Goal: Task Accomplishment & Management: Complete application form

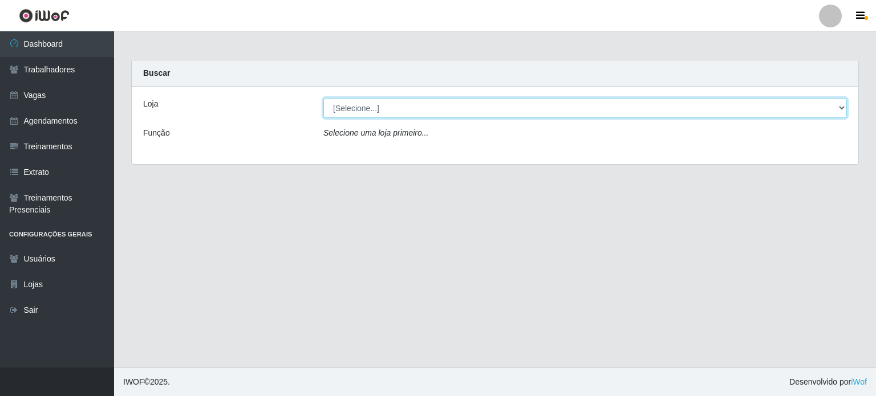
click at [379, 110] on select "[Selecione...] Corte Fácil - Unidade Planalto" at bounding box center [585, 108] width 524 height 20
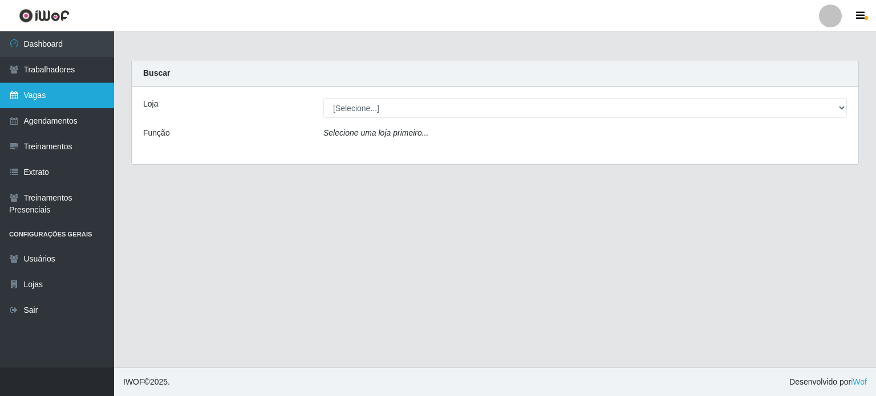
click at [75, 100] on link "Vagas" at bounding box center [57, 96] width 114 height 26
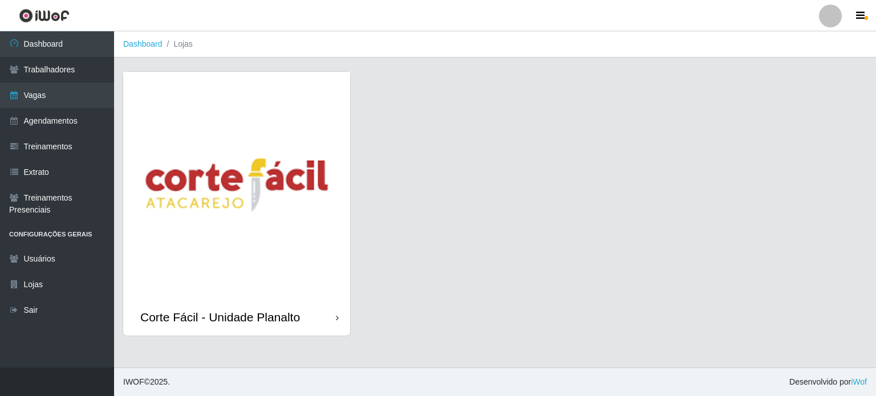
click at [165, 177] on img at bounding box center [236, 185] width 227 height 227
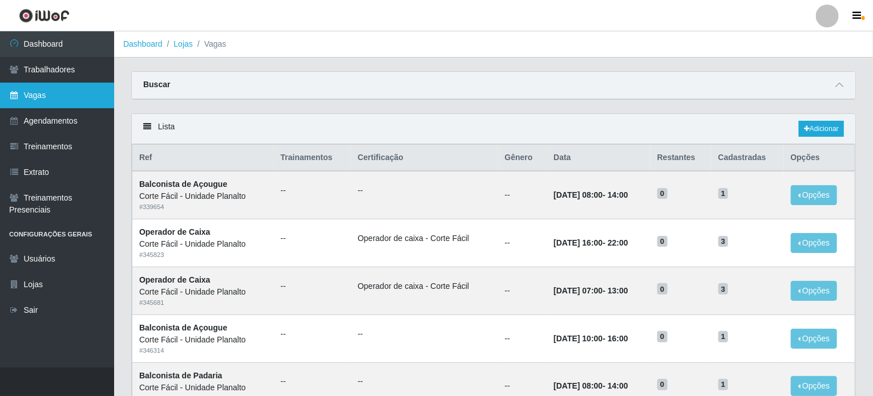
click at [11, 88] on link "Vagas" at bounding box center [57, 96] width 114 height 26
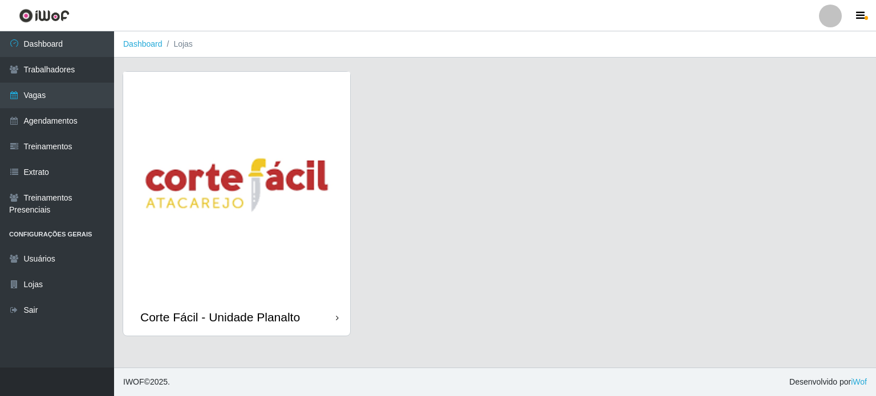
click at [197, 116] on img at bounding box center [236, 185] width 227 height 227
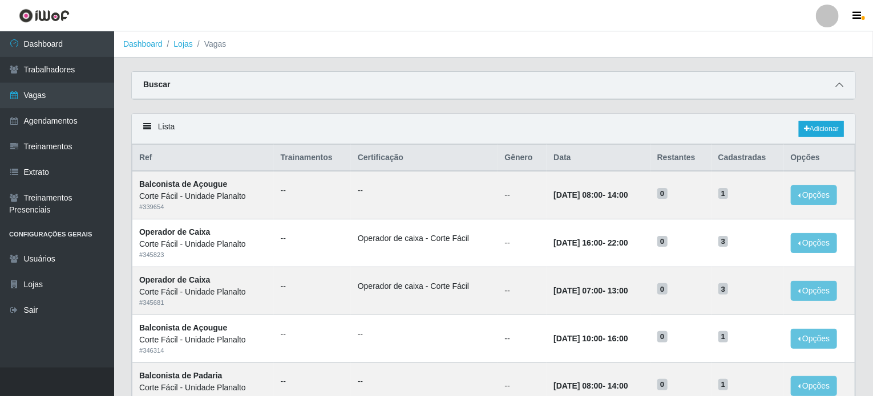
click at [841, 86] on icon at bounding box center [839, 85] width 8 height 8
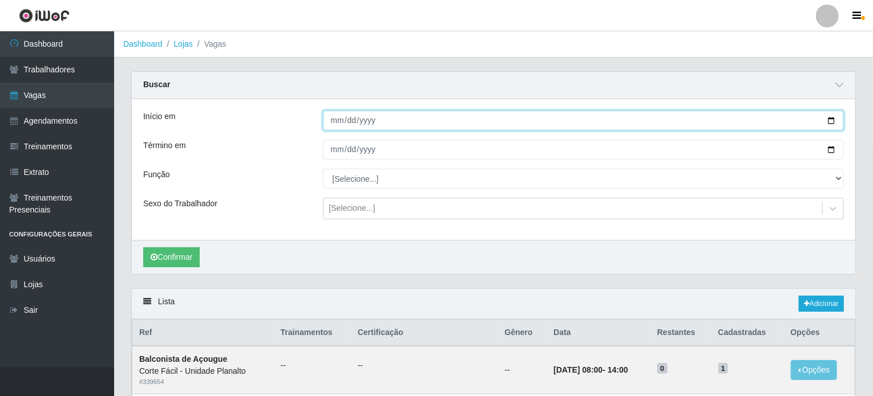
click at [836, 119] on input "Início em" at bounding box center [583, 121] width 521 height 20
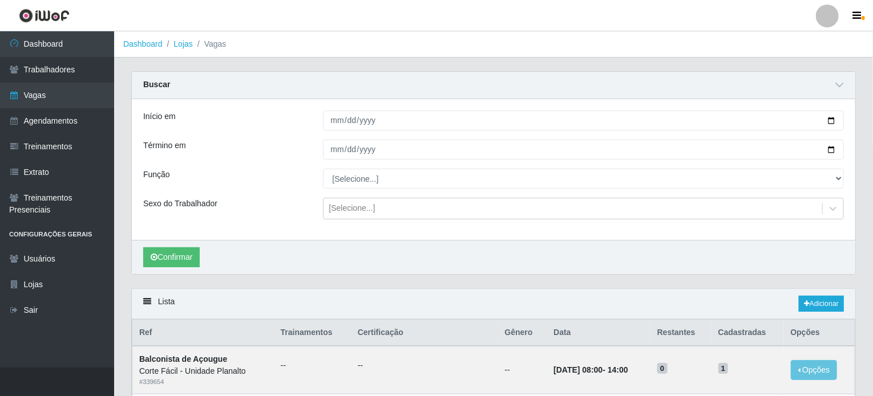
click at [552, 80] on div "Buscar" at bounding box center [493, 85] width 723 height 27
click at [835, 83] on span at bounding box center [839, 85] width 14 height 13
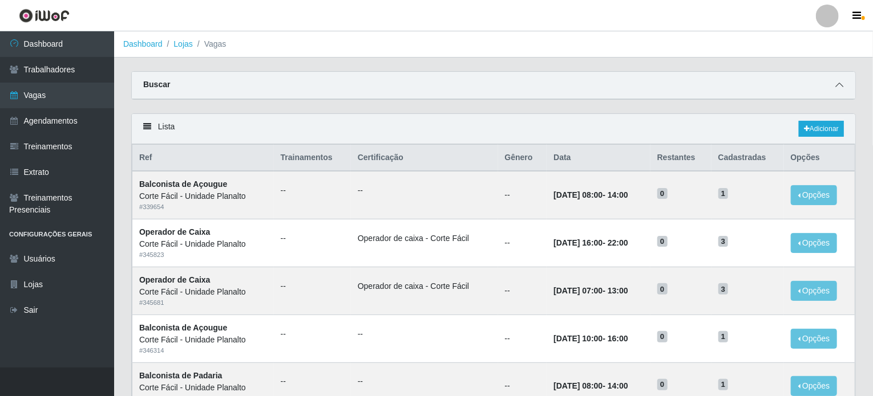
click at [839, 85] on icon at bounding box center [839, 85] width 8 height 8
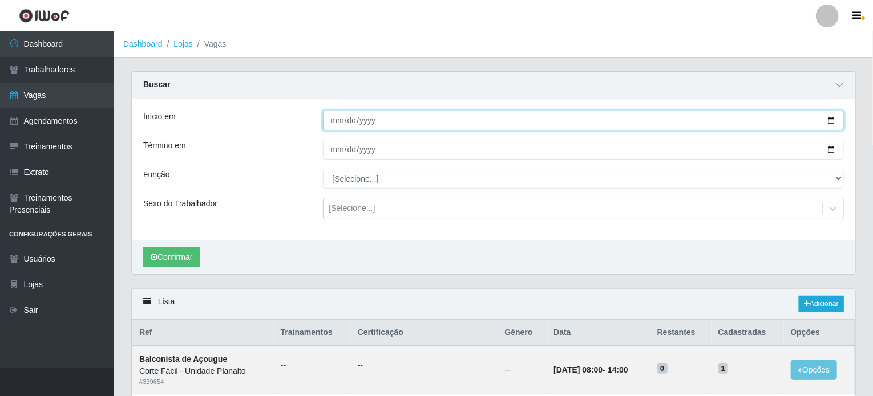
drag, startPoint x: 831, startPoint y: 119, endPoint x: 671, endPoint y: 128, distance: 160.0
click at [831, 120] on input "Início em" at bounding box center [583, 121] width 521 height 20
type input "[DATE]"
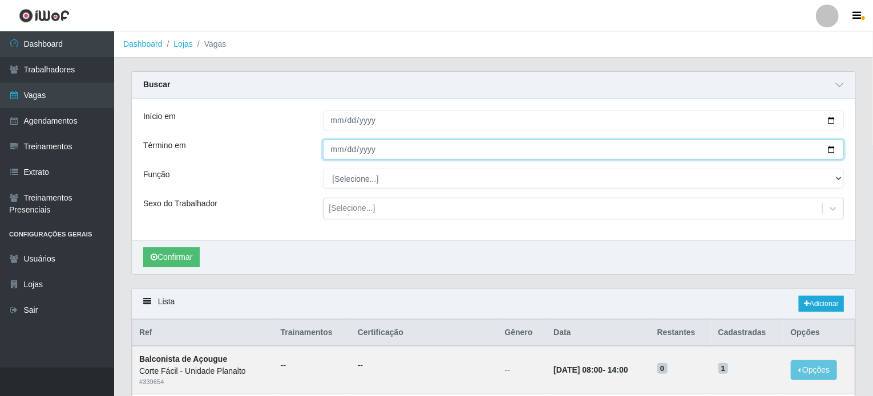
drag, startPoint x: 828, startPoint y: 148, endPoint x: 812, endPoint y: 148, distance: 16.5
click at [828, 148] on input "Término em" at bounding box center [583, 150] width 521 height 20
type input "[DATE]"
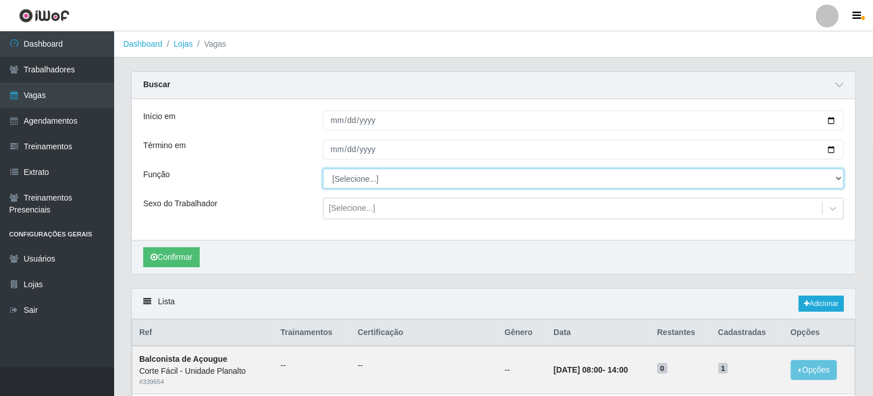
click at [455, 185] on select "[Selecione...] ASG ASG + ASG ++ Auxiliar de Estacionamento Auxiliar de Estacion…" at bounding box center [583, 179] width 521 height 20
click at [323, 169] on select "[Selecione...] ASG ASG + ASG ++ Auxiliar de Estacionamento Auxiliar de Estacion…" at bounding box center [583, 179] width 521 height 20
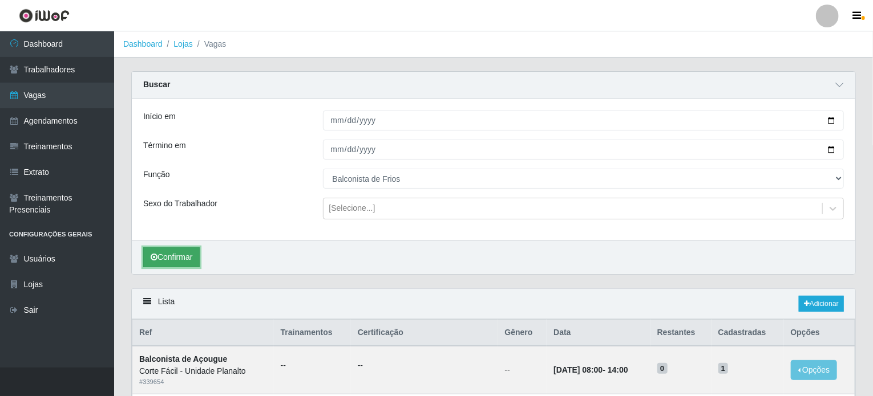
click at [177, 258] on button "Confirmar" at bounding box center [171, 258] width 56 height 20
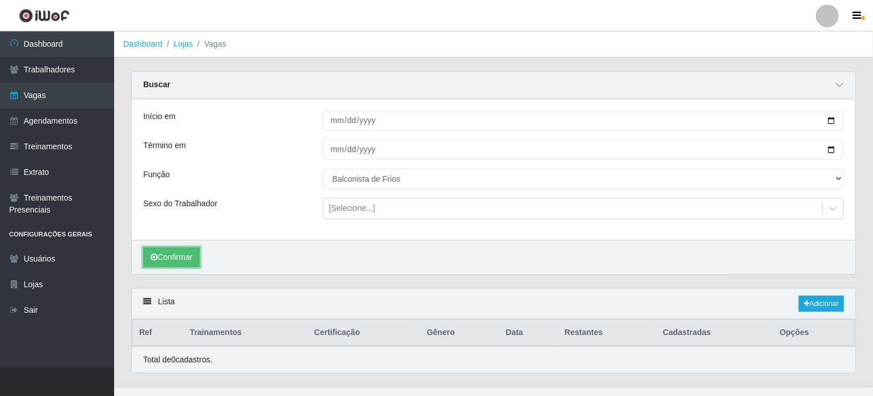
scroll to position [18, 0]
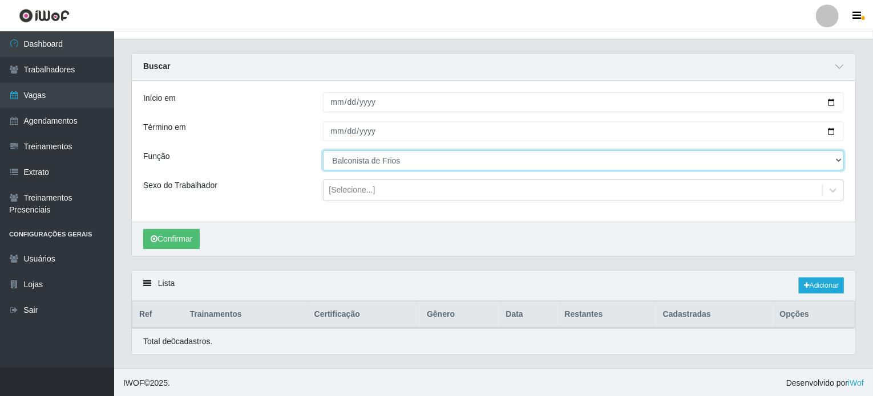
click at [834, 156] on select "[Selecione...] ASG ASG + ASG ++ Auxiliar de Estacionamento Auxiliar de Estacion…" at bounding box center [583, 161] width 521 height 20
select select "115"
click at [323, 151] on select "[Selecione...] ASG ASG + ASG ++ Auxiliar de Estacionamento Auxiliar de Estacion…" at bounding box center [583, 161] width 521 height 20
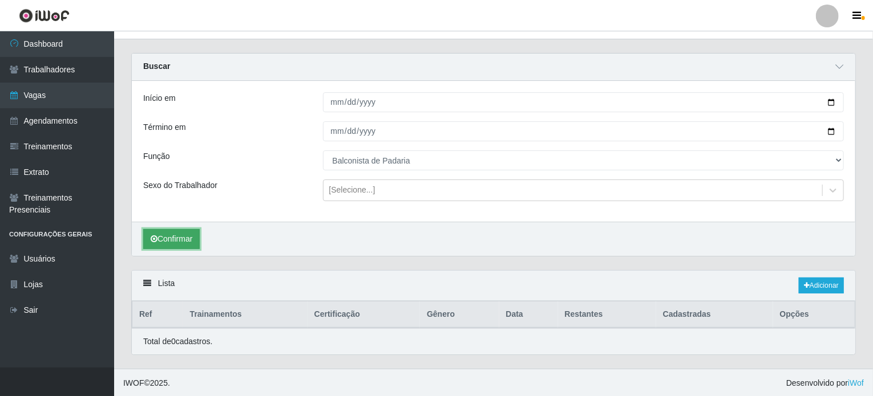
click at [176, 236] on button "Confirmar" at bounding box center [171, 239] width 56 height 20
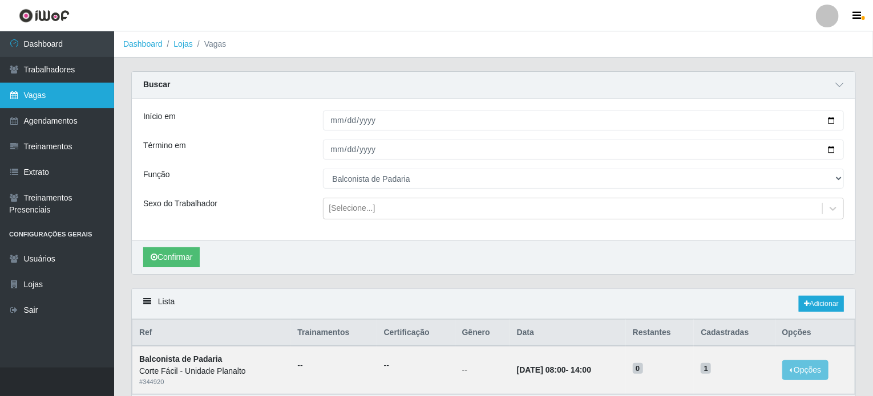
click at [50, 95] on link "Vagas" at bounding box center [57, 96] width 114 height 26
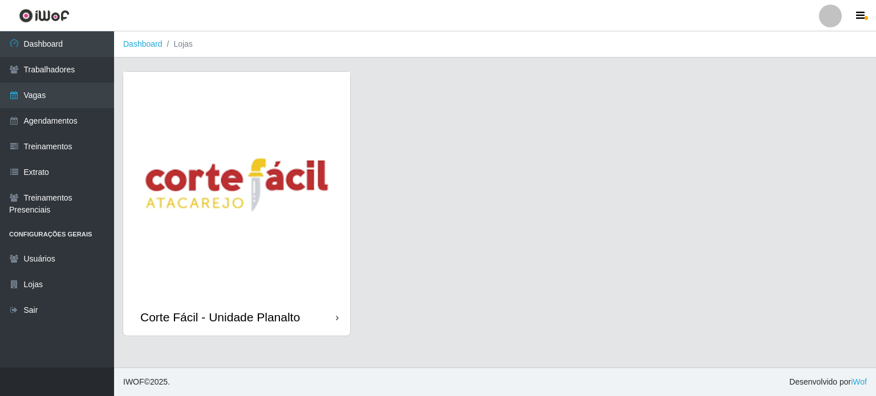
click at [218, 143] on img at bounding box center [236, 185] width 227 height 227
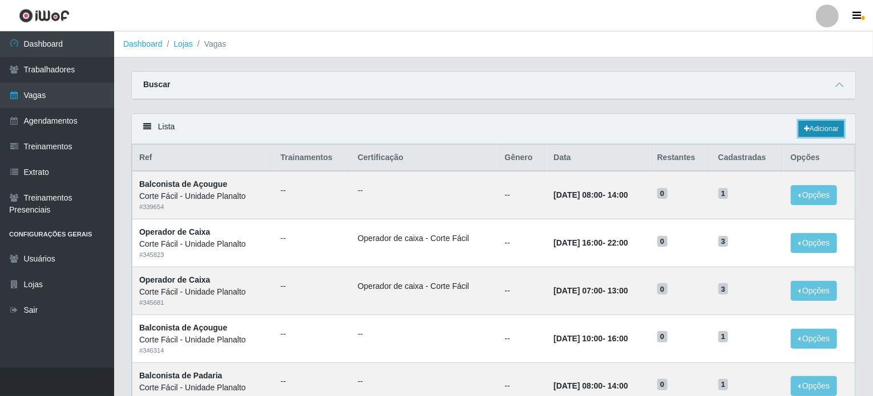
click at [820, 125] on link "Adicionar" at bounding box center [821, 129] width 45 height 16
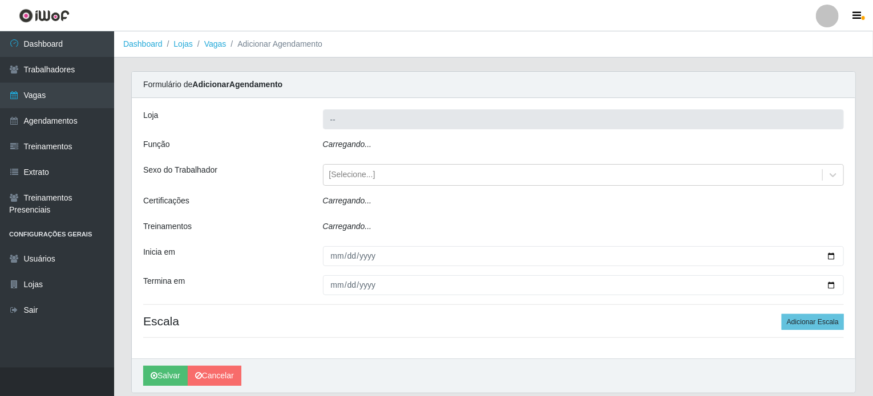
type input "Corte Fácil - Unidade Planalto"
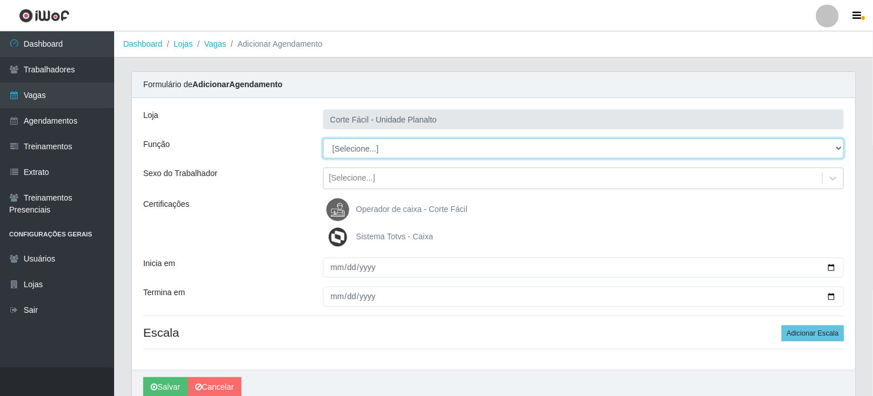
click at [837, 145] on select "[Selecione...] ASG ASG + ASG ++ Auxiliar de Estacionamento Auxiliar de Estacion…" at bounding box center [583, 149] width 521 height 20
select select "115"
click at [323, 139] on select "[Selecione...] ASG ASG + ASG ++ Auxiliar de Estacionamento Auxiliar de Estacion…" at bounding box center [583, 149] width 521 height 20
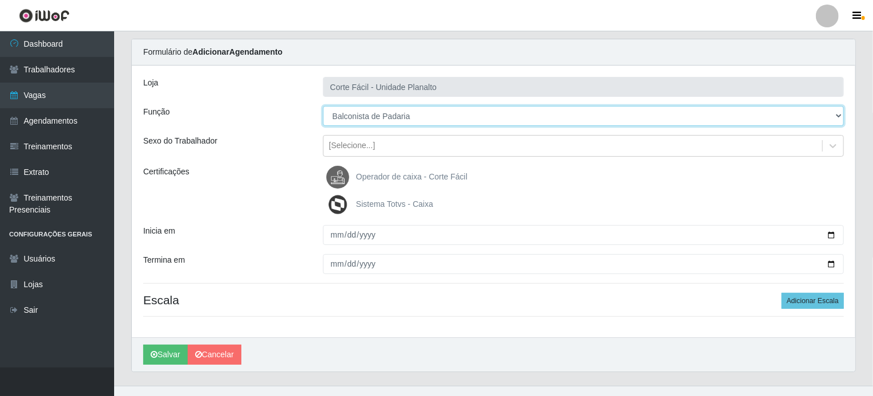
scroll to position [50, 0]
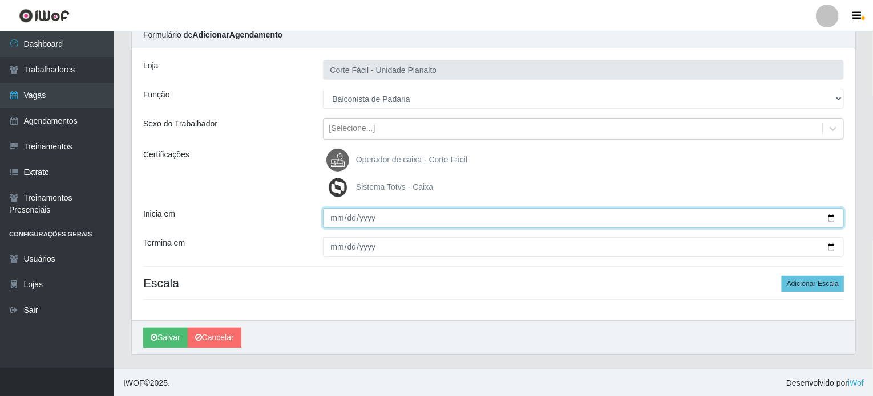
click at [828, 218] on input "Inicia em" at bounding box center [583, 218] width 521 height 20
type input "[DATE]"
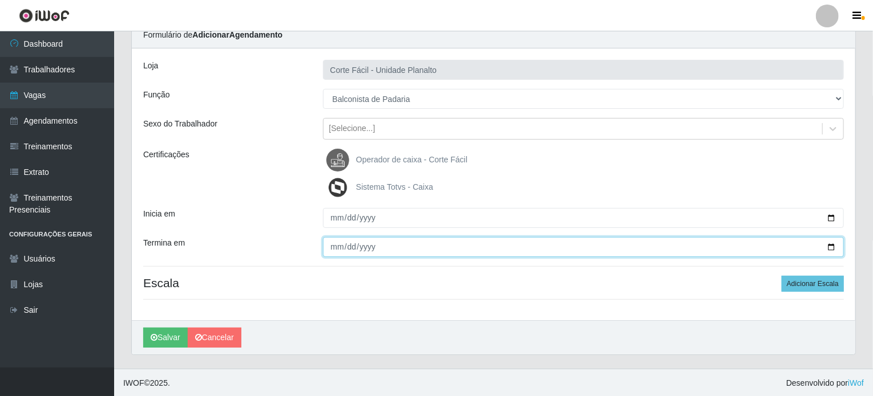
click at [829, 246] on input "Termina em" at bounding box center [583, 247] width 521 height 20
click at [827, 246] on input "Termina em" at bounding box center [583, 247] width 521 height 20
type input "[DATE]"
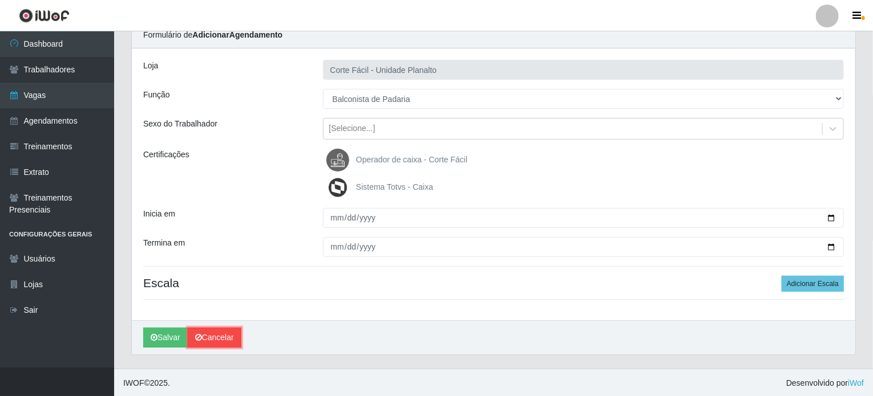
click at [212, 338] on link "Cancelar" at bounding box center [215, 338] width 54 height 20
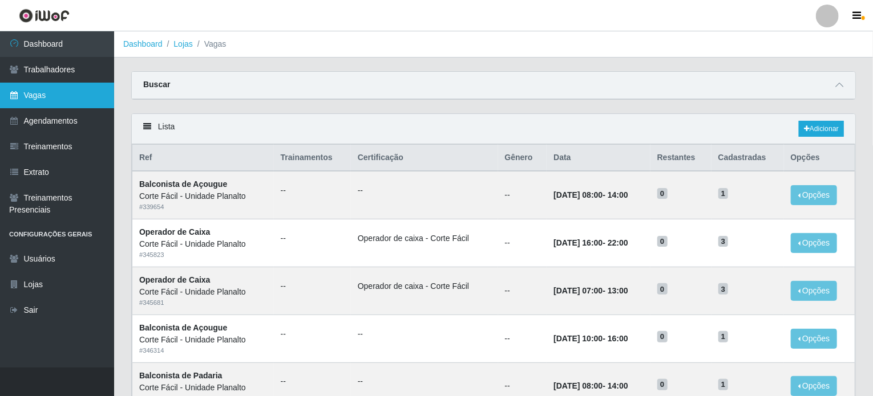
click at [72, 93] on link "Vagas" at bounding box center [57, 96] width 114 height 26
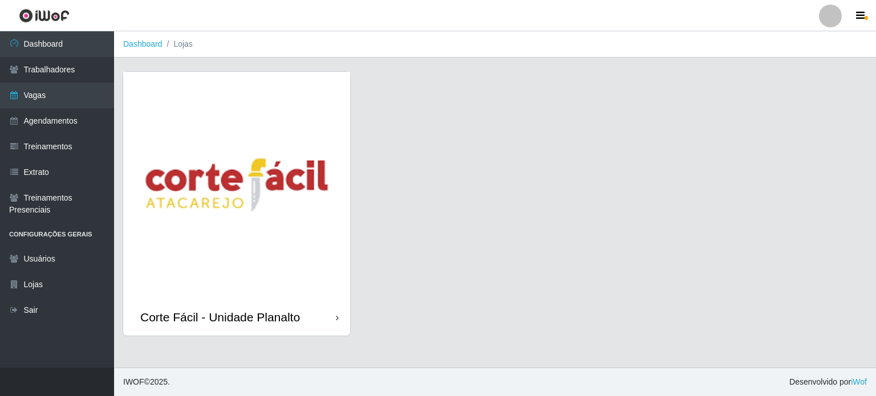
click at [290, 148] on img at bounding box center [236, 185] width 227 height 227
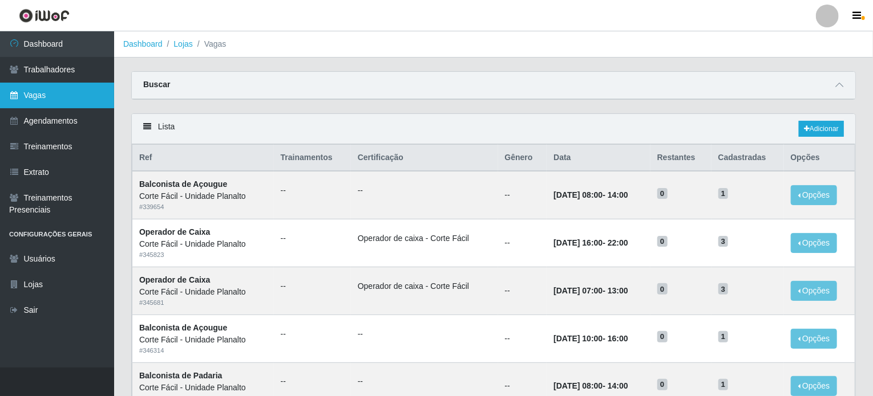
click at [77, 91] on link "Vagas" at bounding box center [57, 96] width 114 height 26
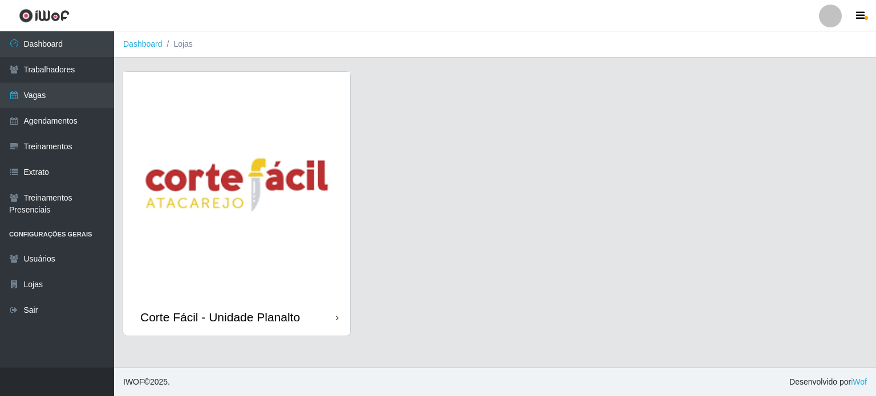
click at [305, 143] on img at bounding box center [236, 185] width 227 height 227
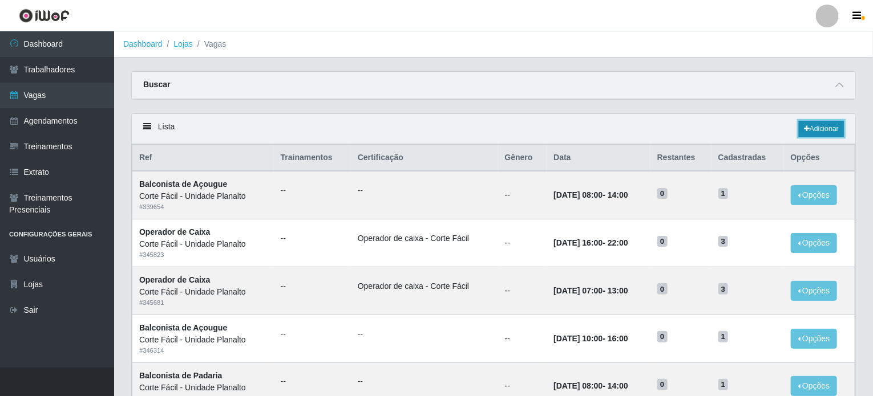
click at [819, 123] on link "Adicionar" at bounding box center [821, 129] width 45 height 16
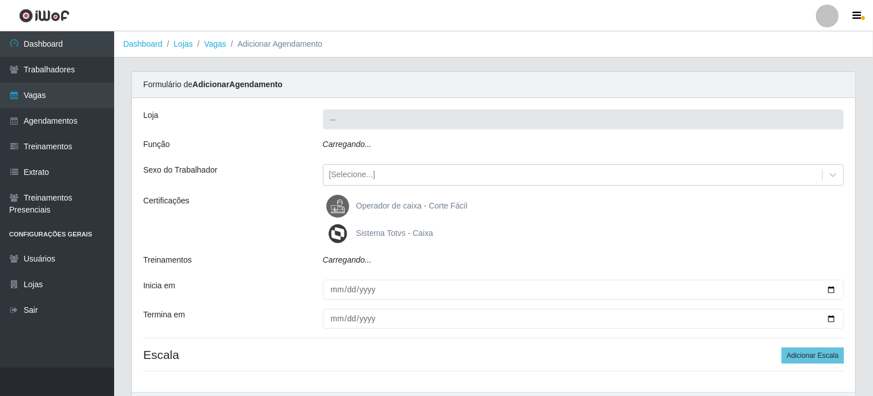
type input "Corte Fácil - Unidade Planalto"
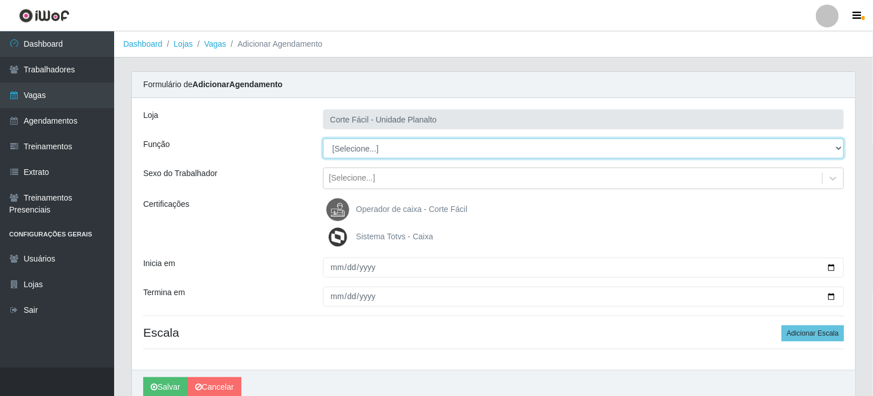
click at [835, 145] on select "[Selecione...] ASG ASG + ASG ++ Auxiliar de Estacionamento Auxiliar de Estacion…" at bounding box center [583, 149] width 521 height 20
select select "22"
click at [323, 139] on select "[Selecione...] ASG ASG + ASG ++ Auxiliar de Estacionamento Auxiliar de Estacion…" at bounding box center [583, 149] width 521 height 20
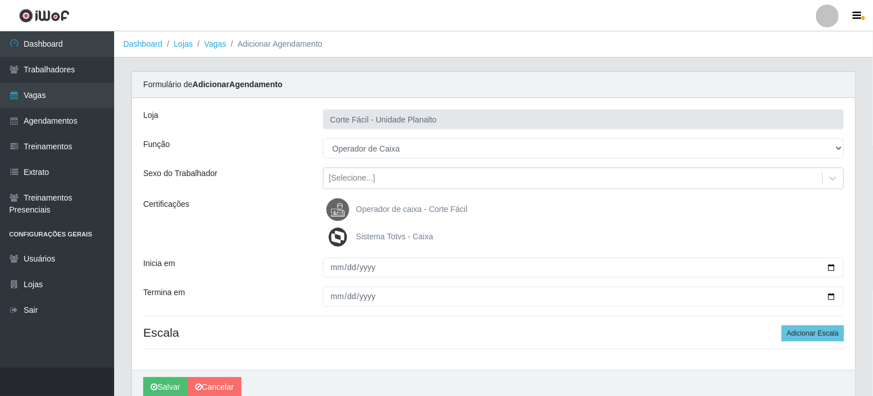
click at [390, 213] on span "Operador de caixa - Corte Fácil" at bounding box center [411, 209] width 111 height 9
click at [0, 0] on input "Operador de caixa - Corte Fácil" at bounding box center [0, 0] width 0 height 0
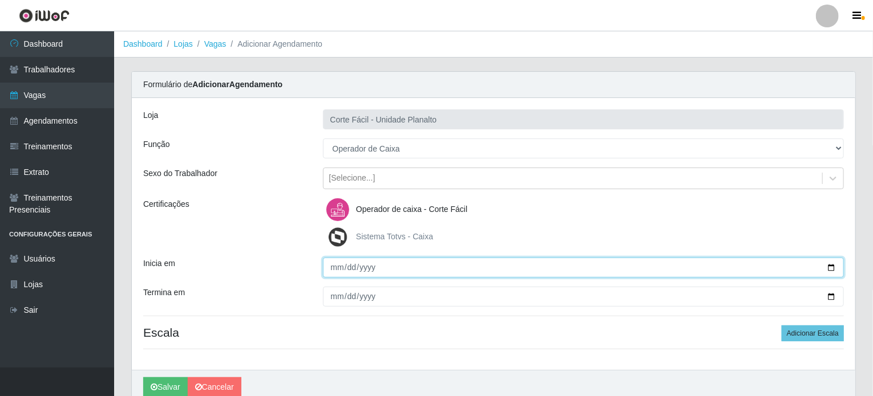
click at [831, 264] on input "Inicia em" at bounding box center [583, 268] width 521 height 20
type input "[DATE]"
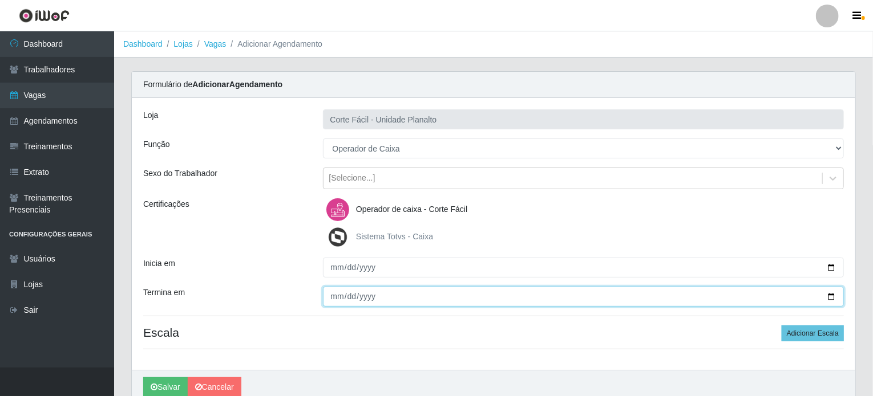
click at [837, 301] on input "Termina em" at bounding box center [583, 297] width 521 height 20
click at [830, 294] on input "Termina em" at bounding box center [583, 297] width 521 height 20
type input "[DATE]"
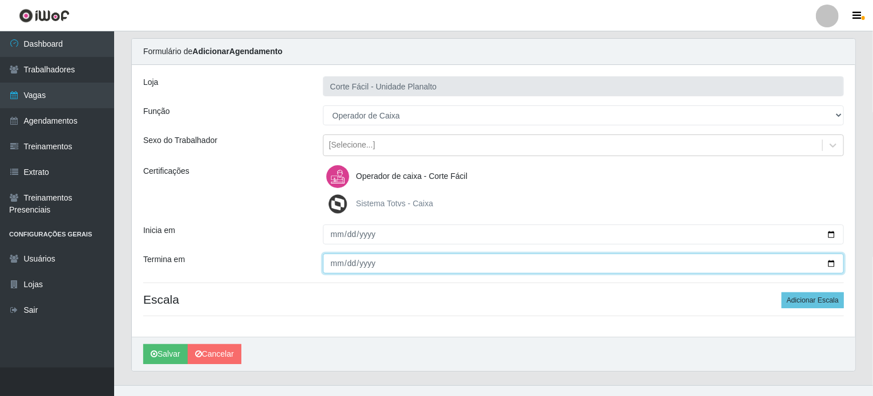
scroll to position [50, 0]
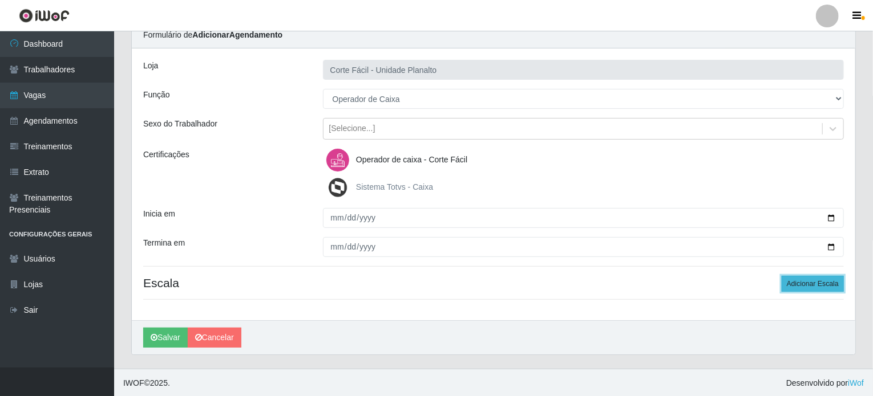
click at [804, 280] on button "Adicionar Escala" at bounding box center [813, 284] width 62 height 16
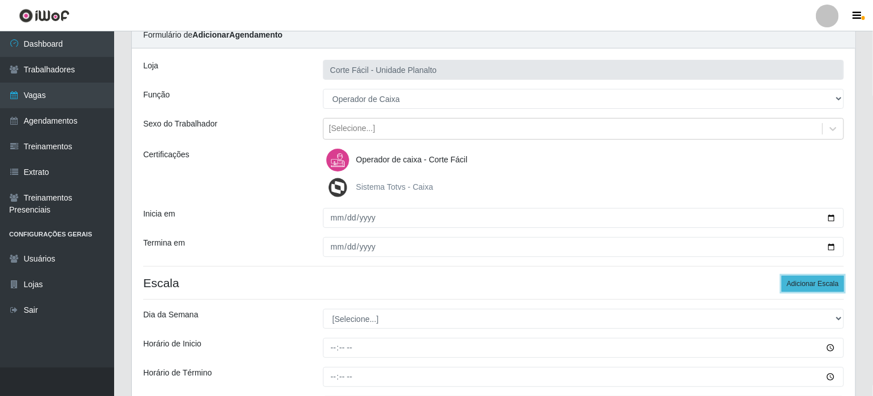
click at [804, 280] on button "Adicionar Escala" at bounding box center [813, 284] width 62 height 16
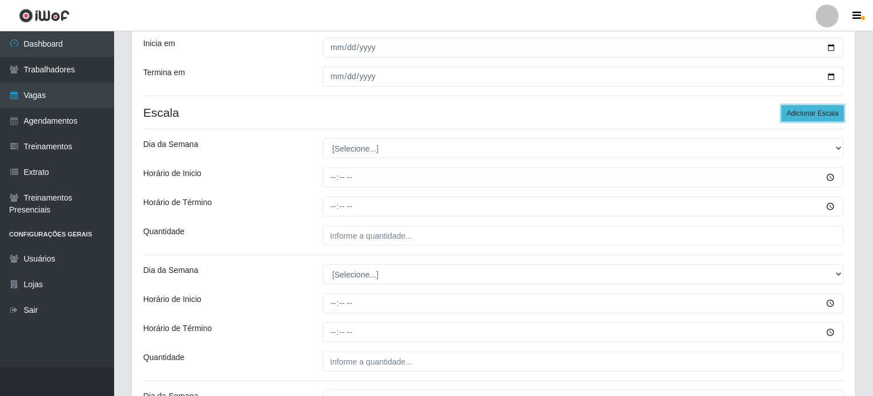
scroll to position [278, 0]
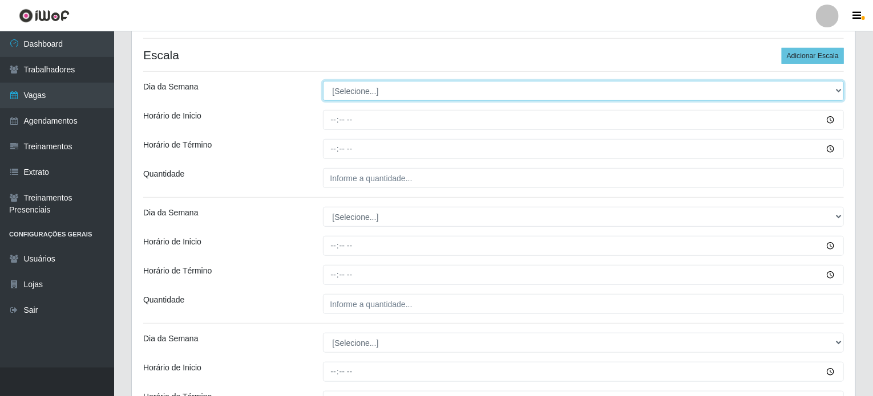
click at [833, 86] on select "[Selecione...] Segunda Terça Quarta Quinta Sexta Sábado Domingo" at bounding box center [583, 91] width 521 height 20
select select "3"
click at [323, 81] on select "[Selecione...] Segunda Terça Quarta Quinta Sexta Sábado Domingo" at bounding box center [583, 91] width 521 height 20
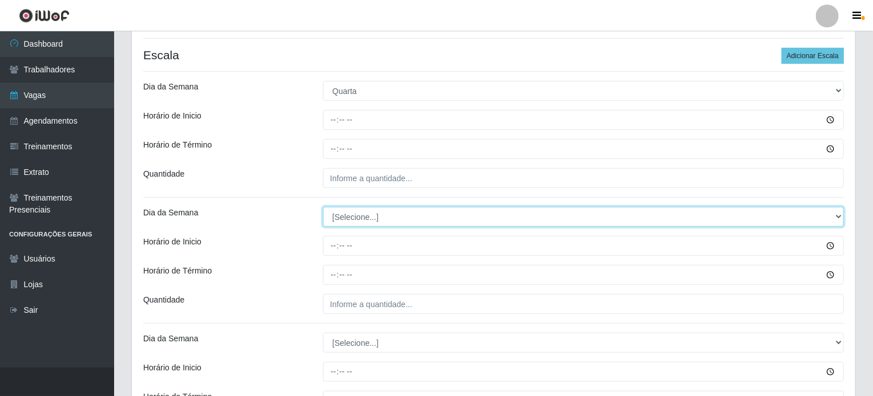
click at [348, 217] on select "[Selecione...] Segunda Terça Quarta Quinta Sexta Sábado Domingo" at bounding box center [583, 217] width 521 height 20
select select "3"
click at [323, 207] on select "[Selecione...] Segunda Terça Quarta Quinta Sexta Sábado Domingo" at bounding box center [583, 217] width 521 height 20
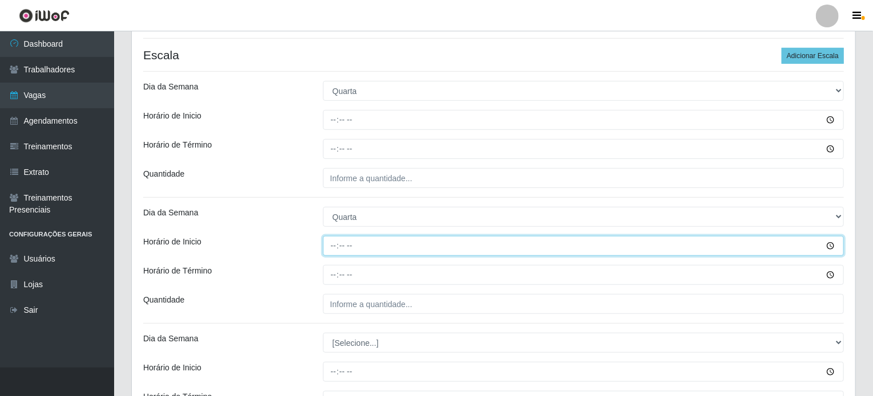
click at [331, 248] on input "Horário de Inicio" at bounding box center [583, 246] width 521 height 20
type input "07:00"
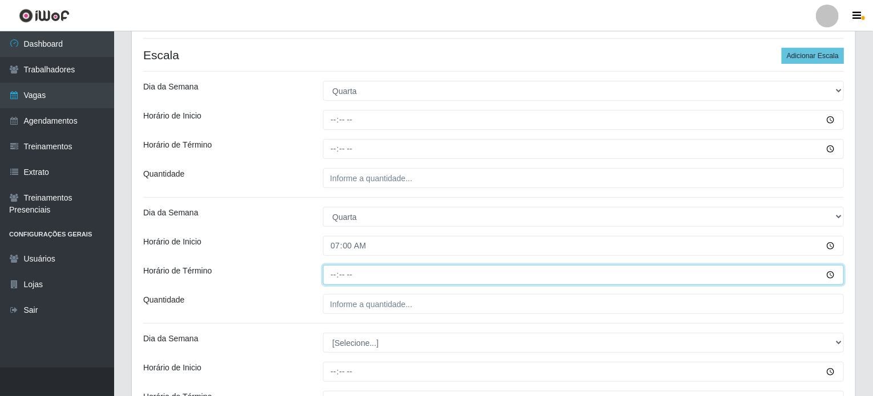
click at [329, 276] on input "Horário de Término" at bounding box center [583, 275] width 521 height 20
type input "13:00"
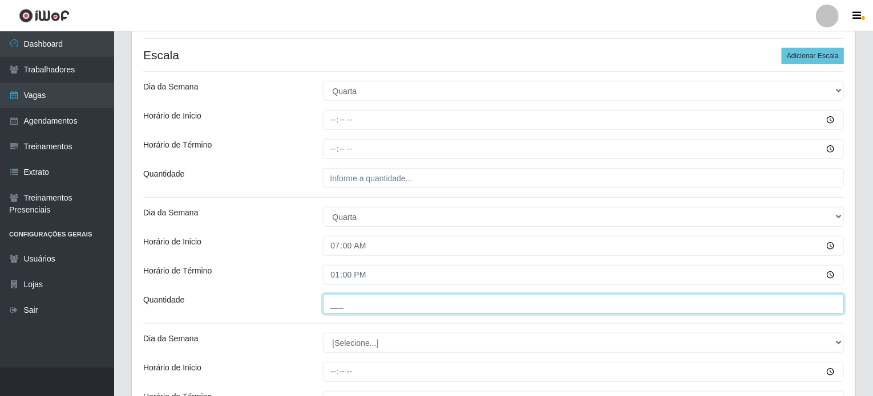
click at [345, 307] on input "___" at bounding box center [583, 304] width 521 height 20
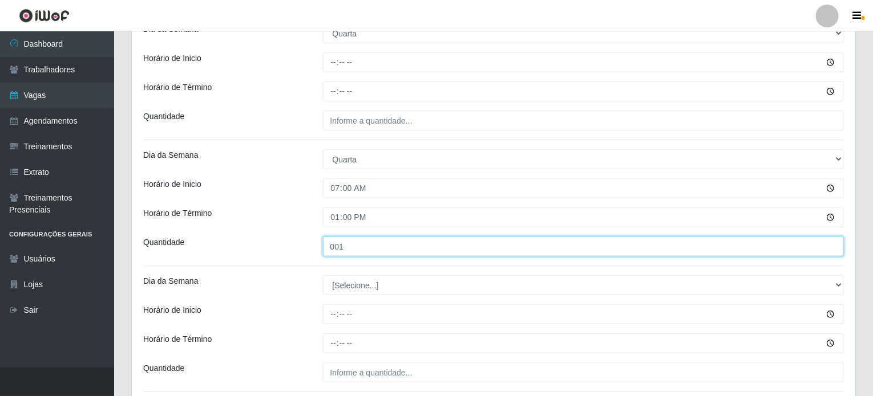
scroll to position [449, 0]
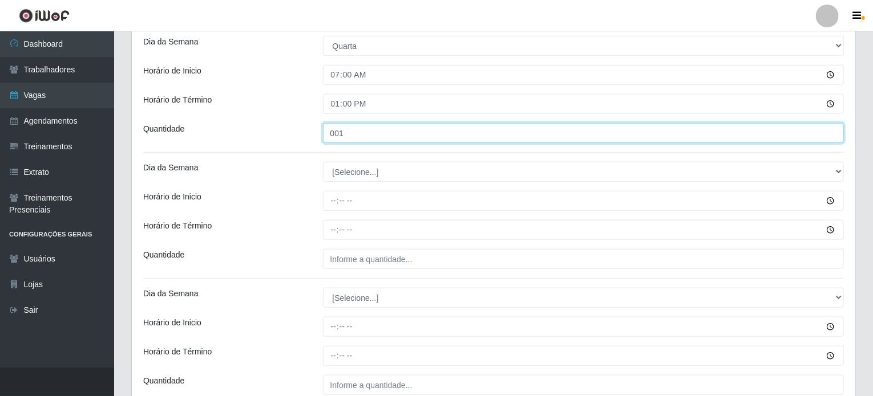
type input "001"
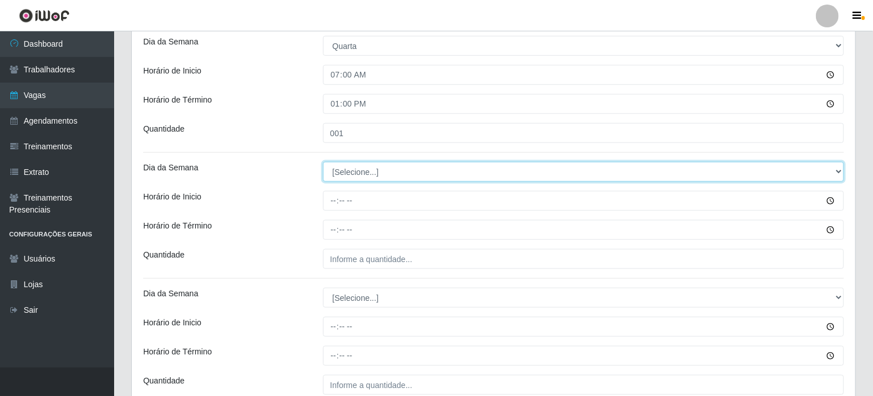
click at [840, 170] on select "[Selecione...] Segunda Terça Quarta Quinta Sexta Sábado Domingo" at bounding box center [583, 172] width 521 height 20
select select "4"
click at [323, 162] on select "[Selecione...] Segunda Terça Quarta Quinta Sexta Sábado Domingo" at bounding box center [583, 172] width 521 height 20
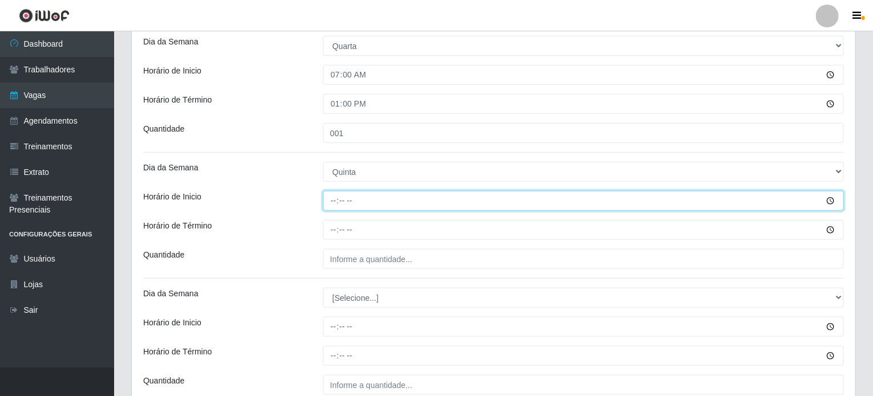
click at [332, 199] on input "Horário de Inicio" at bounding box center [583, 201] width 521 height 20
type input "10:00"
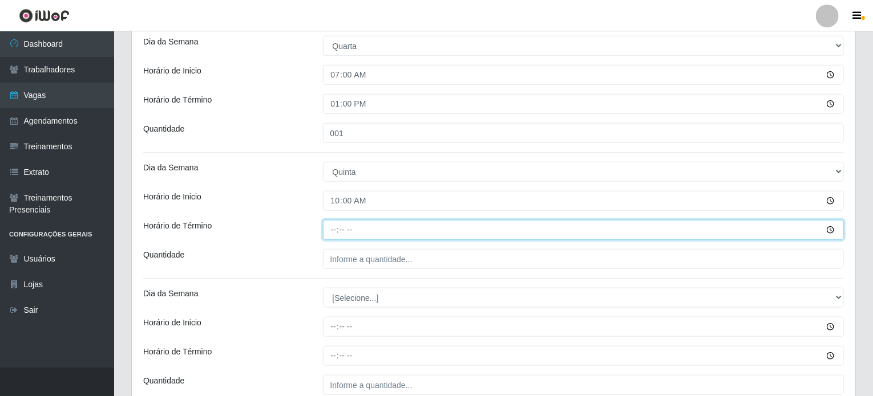
click at [329, 225] on input "Horário de Término" at bounding box center [583, 230] width 521 height 20
type input "16:00"
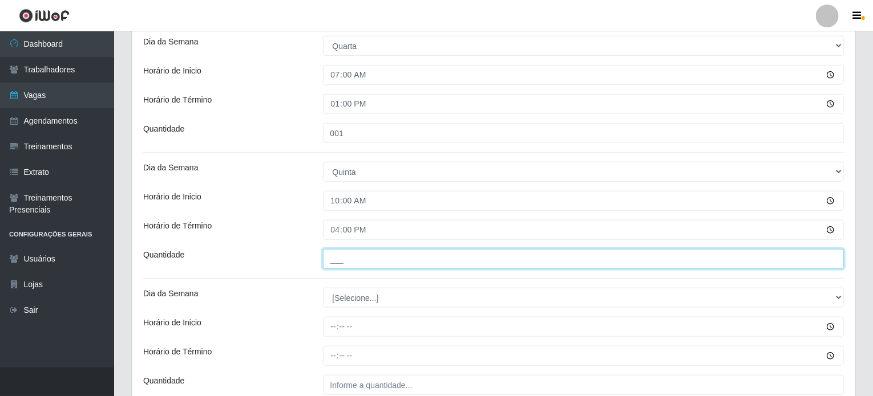
click at [350, 257] on input "___" at bounding box center [583, 259] width 521 height 20
type input "002"
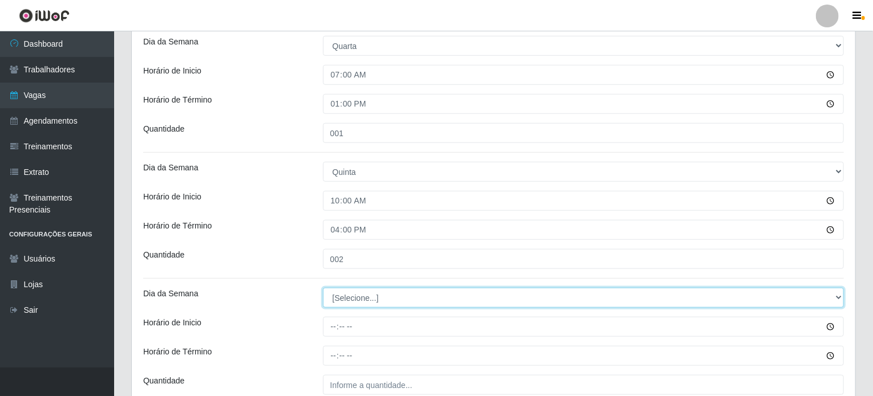
click at [366, 294] on select "[Selecione...] Segunda Terça Quarta Quinta Sexta Sábado Domingo" at bounding box center [583, 298] width 521 height 20
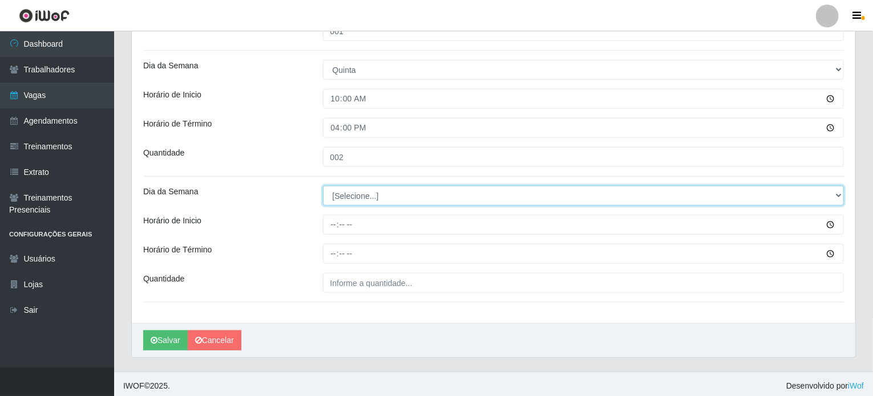
scroll to position [553, 0]
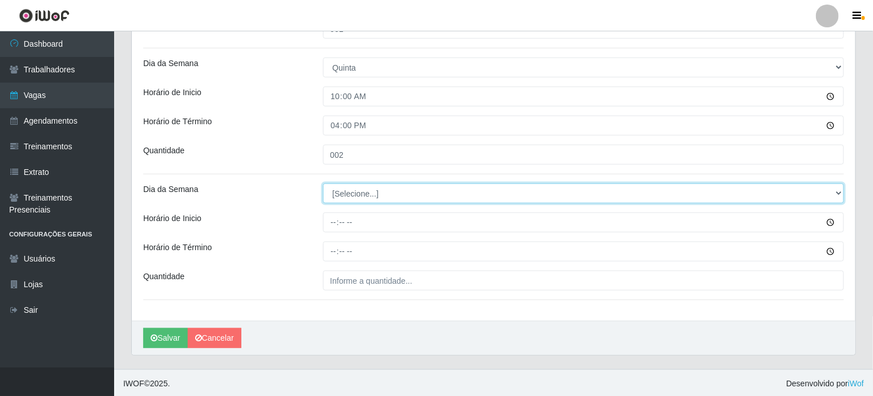
click at [365, 192] on select "[Selecione...] Segunda Terça Quarta Quinta Sexta Sábado Domingo" at bounding box center [583, 194] width 521 height 20
select select "5"
click at [323, 184] on select "[Selecione...] Segunda Terça Quarta Quinta Sexta Sábado Domingo" at bounding box center [583, 194] width 521 height 20
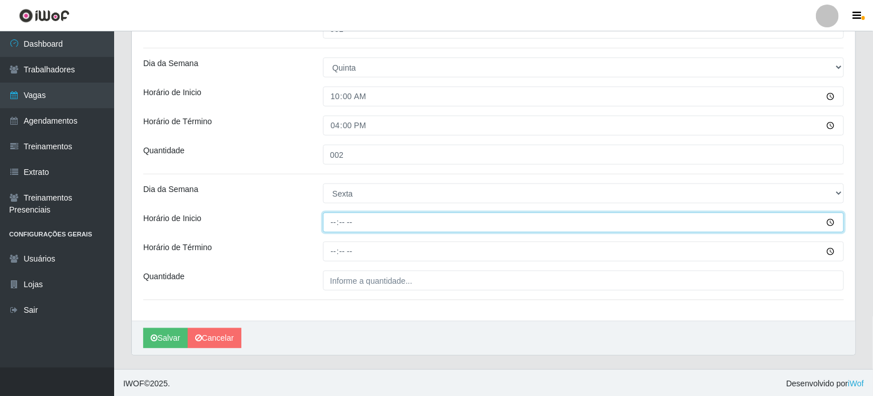
drag, startPoint x: 334, startPoint y: 215, endPoint x: 331, endPoint y: 220, distance: 6.2
click at [331, 220] on input "Horário de Inicio" at bounding box center [583, 223] width 521 height 20
type input "07:00"
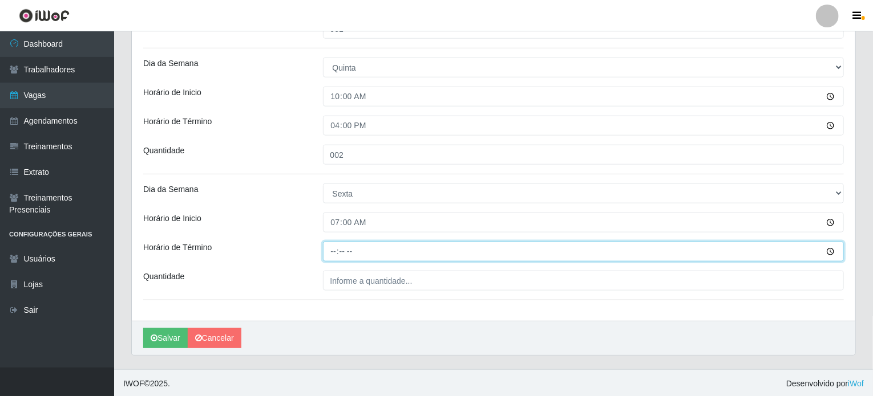
click at [330, 245] on input "Horário de Término" at bounding box center [583, 252] width 521 height 20
type input "13:00"
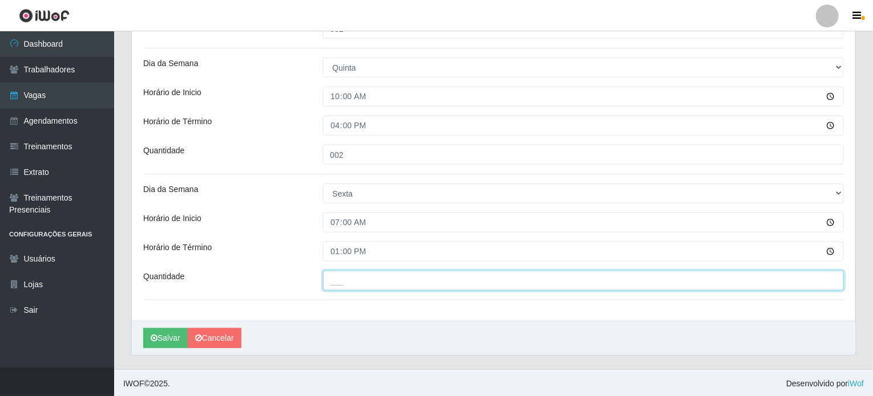
click at [341, 278] on input "___" at bounding box center [583, 281] width 521 height 20
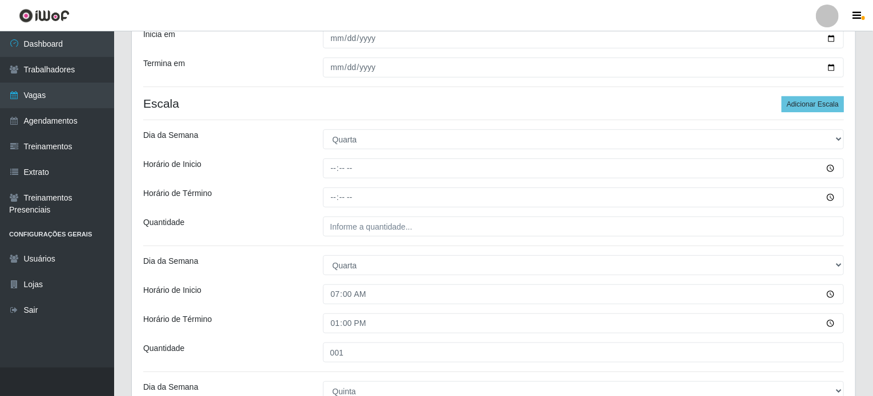
scroll to position [211, 0]
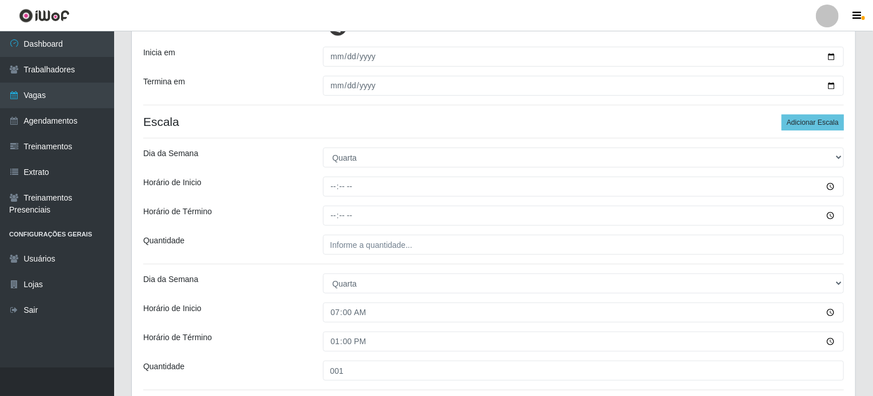
type input "001"
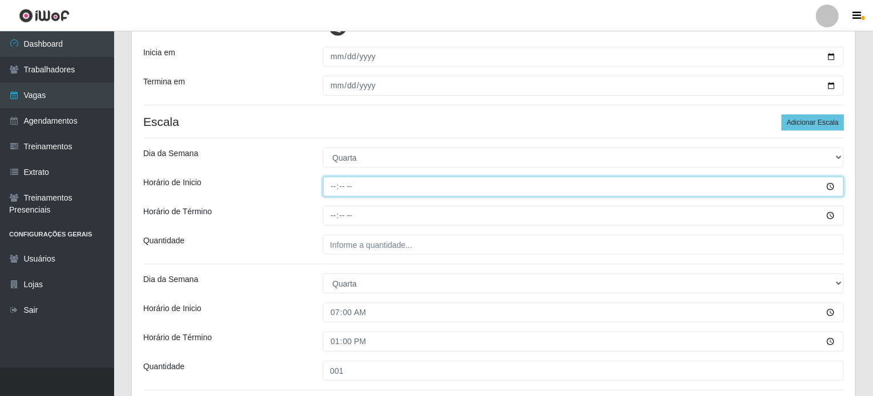
click at [333, 187] on input "Horário de Inicio" at bounding box center [583, 187] width 521 height 20
type input "07:00"
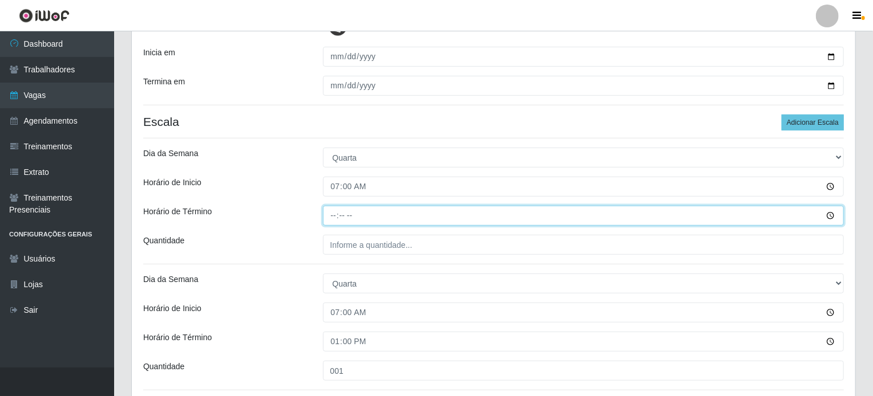
click at [334, 212] on input "Horário de Término" at bounding box center [583, 216] width 521 height 20
type input "13:00"
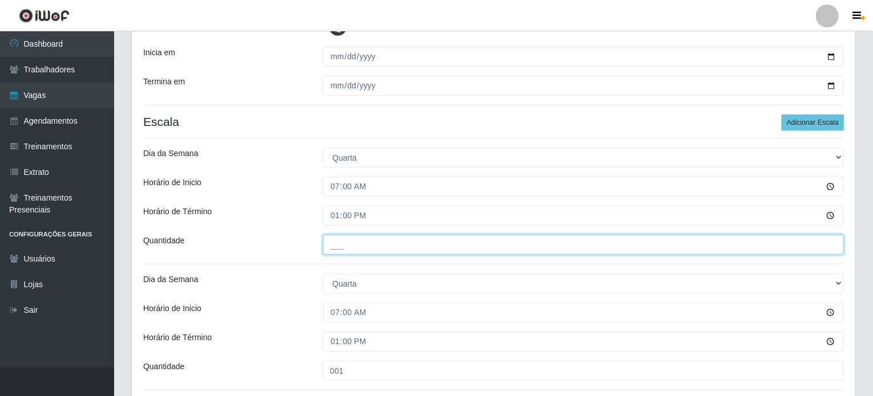
click at [347, 241] on input "___" at bounding box center [583, 245] width 521 height 20
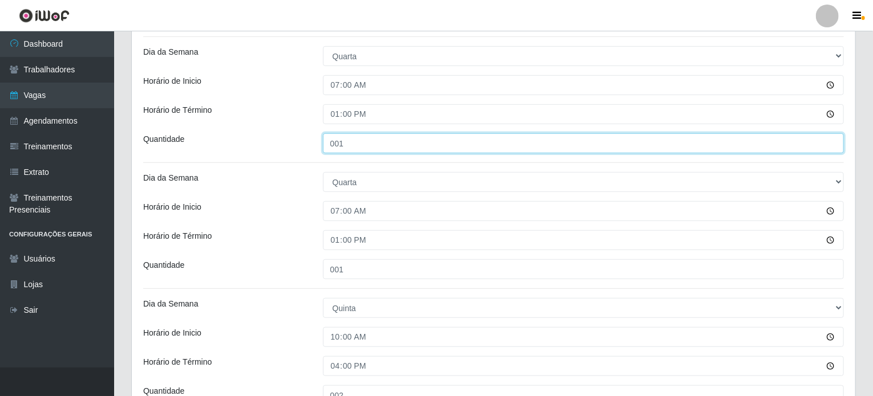
scroll to position [325, 0]
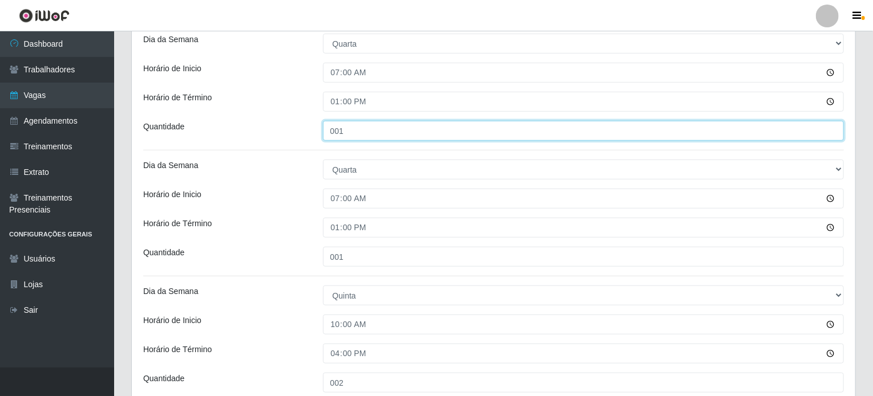
type input "001"
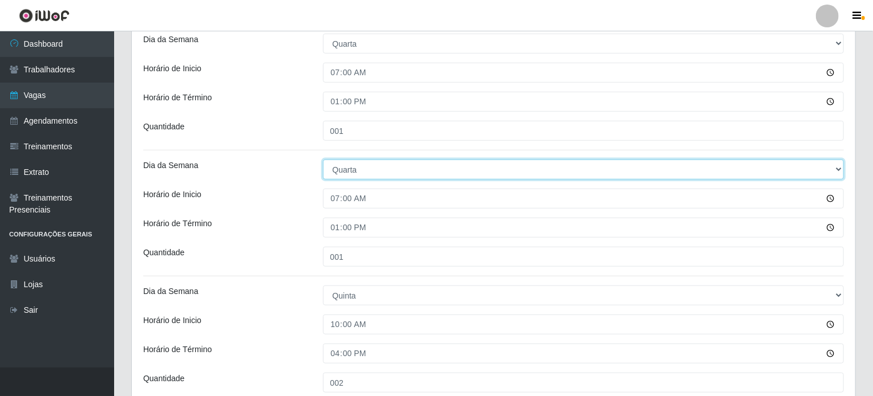
click at [837, 171] on select "[Selecione...] Segunda Terça Quarta Quinta Sexta Sábado Domingo" at bounding box center [583, 170] width 521 height 20
select select "4"
click at [323, 160] on select "[Selecione...] Segunda Terça Quarta Quinta Sexta Sábado Domingo" at bounding box center [583, 170] width 521 height 20
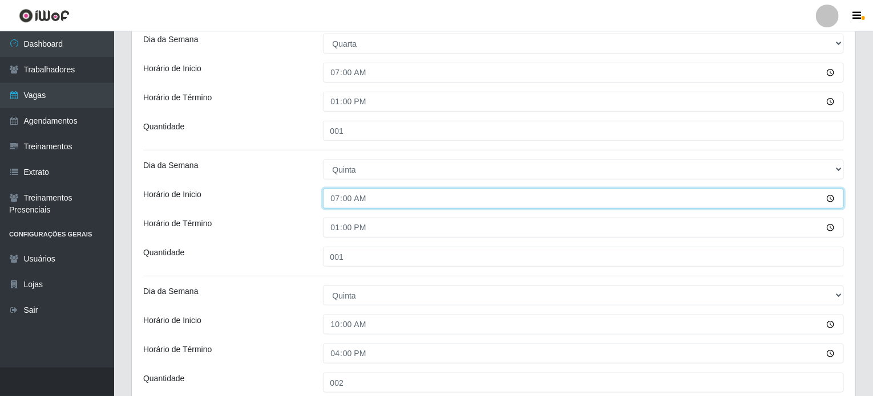
click at [335, 198] on input "07:00" at bounding box center [583, 199] width 521 height 20
type input "10:00"
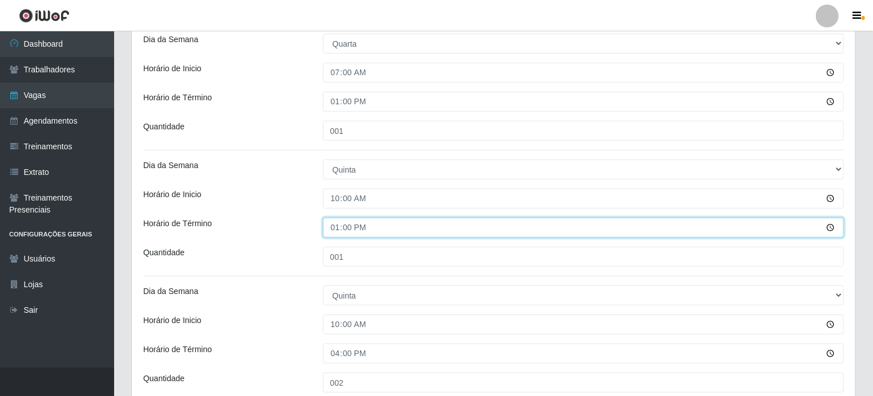
click at [338, 226] on input "13:00" at bounding box center [583, 228] width 521 height 20
type input "16:00"
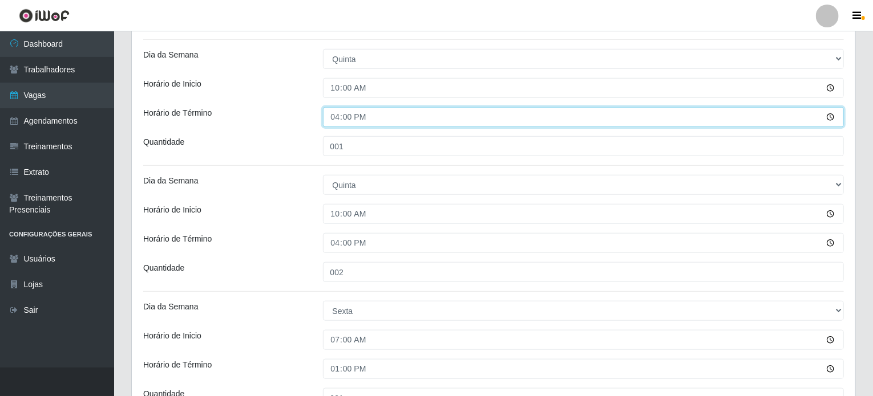
scroll to position [439, 0]
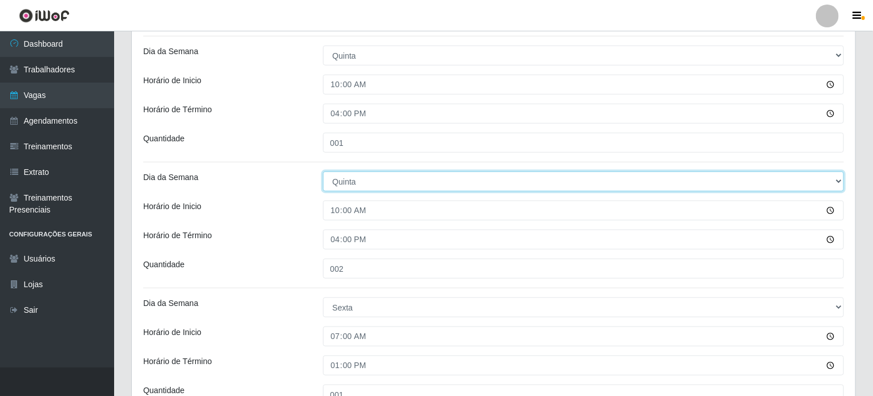
drag, startPoint x: 841, startPoint y: 184, endPoint x: 801, endPoint y: 189, distance: 39.6
click at [842, 184] on select "[Selecione...] Segunda Terça Quarta Quinta Sexta Sábado Domingo" at bounding box center [583, 182] width 521 height 20
select select "5"
click at [323, 172] on select "[Selecione...] Segunda Terça Quarta Quinta Sexta Sábado Domingo" at bounding box center [583, 182] width 521 height 20
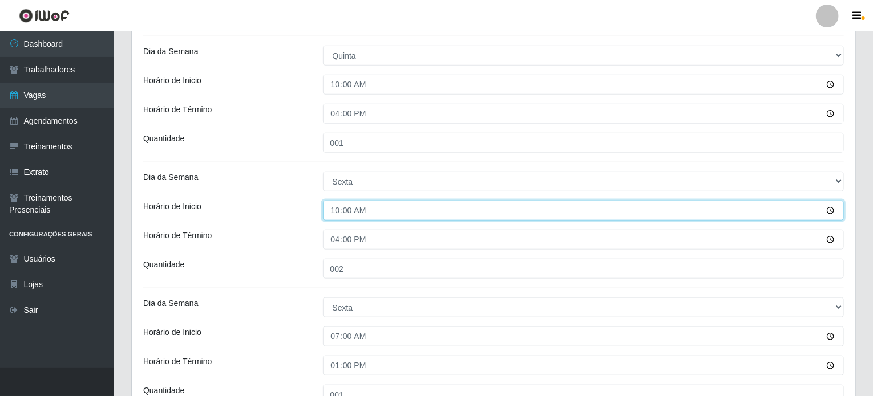
click at [340, 206] on input "10:00" at bounding box center [583, 211] width 521 height 20
click at [335, 208] on input "10:00" at bounding box center [583, 211] width 521 height 20
type input "07:00"
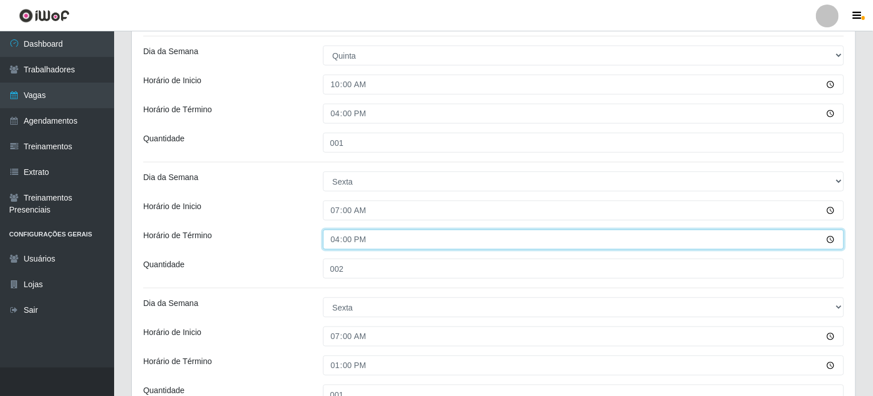
click at [337, 238] on input "16:00" at bounding box center [583, 240] width 521 height 20
type input "13:00"
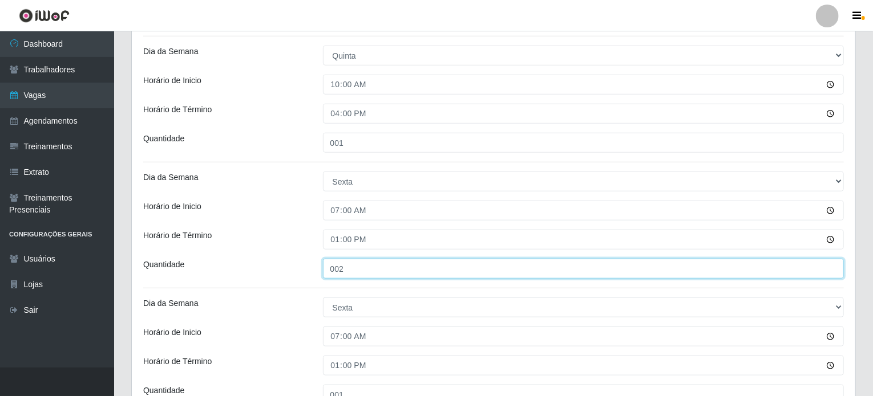
click at [347, 268] on input "002" at bounding box center [583, 269] width 521 height 20
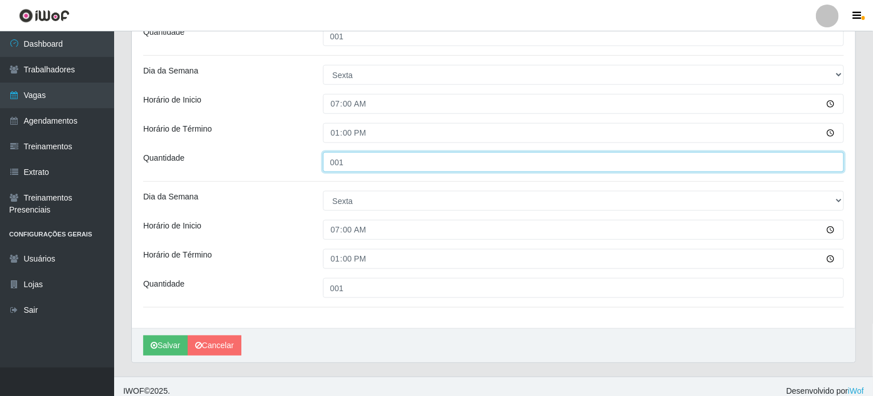
scroll to position [553, 0]
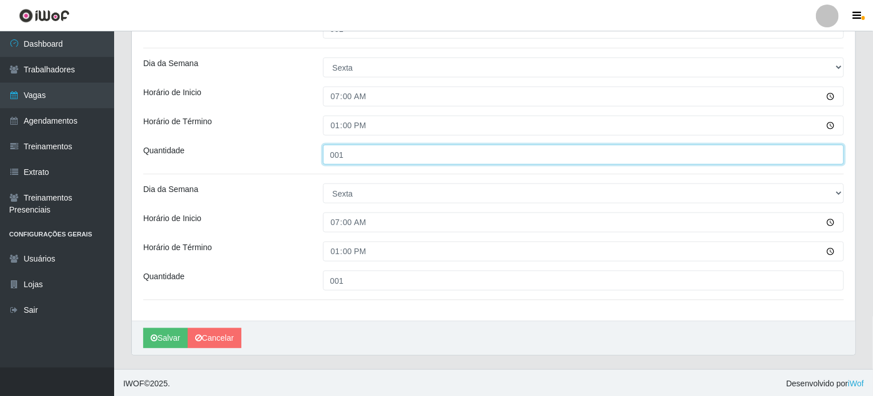
type input "001"
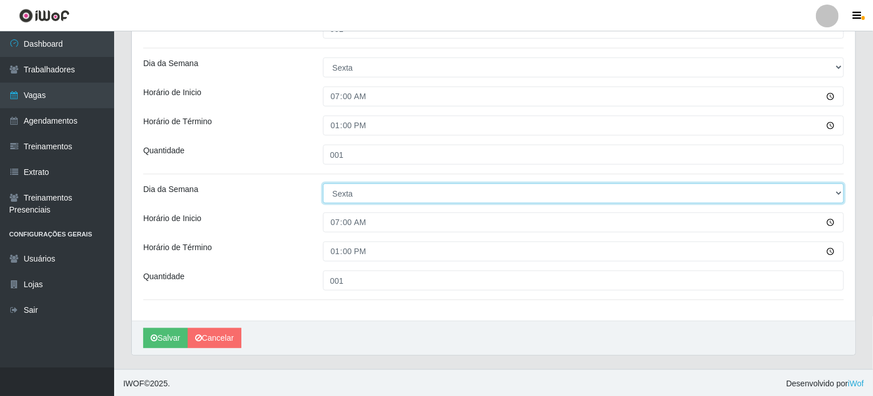
click at [840, 194] on select "[Selecione...] Segunda Terça Quarta Quinta Sexta Sábado Domingo" at bounding box center [583, 194] width 521 height 20
select select "6"
click at [323, 184] on select "[Selecione...] Segunda Terça Quarta Quinta Sexta Sábado Domingo" at bounding box center [583, 194] width 521 height 20
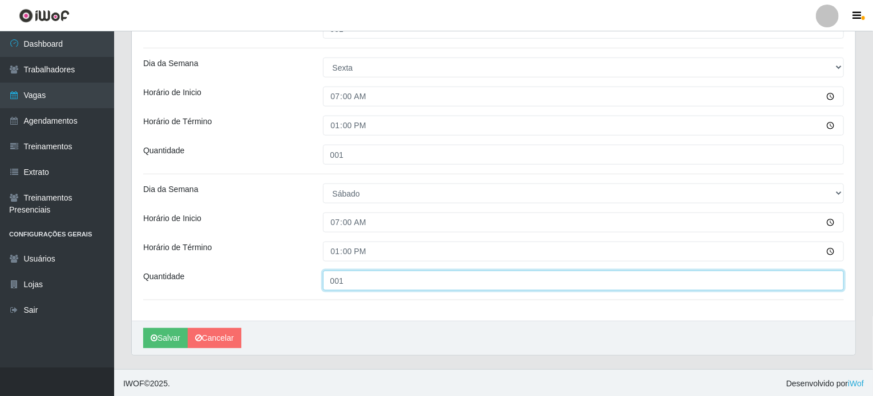
click at [345, 285] on input "001" at bounding box center [583, 281] width 521 height 20
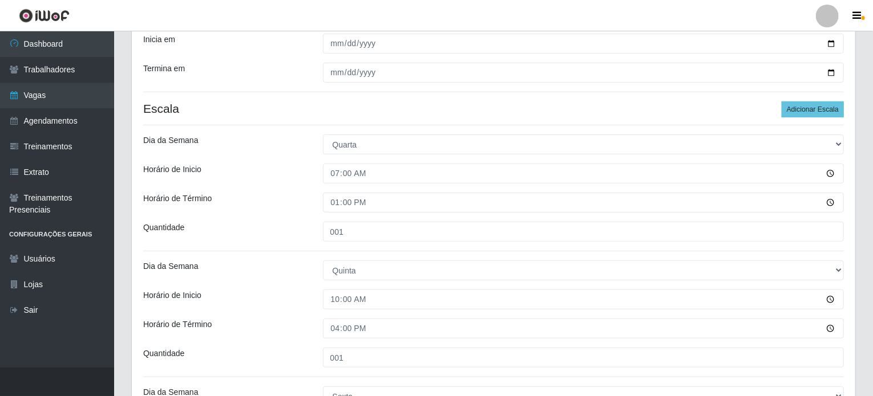
scroll to position [268, 0]
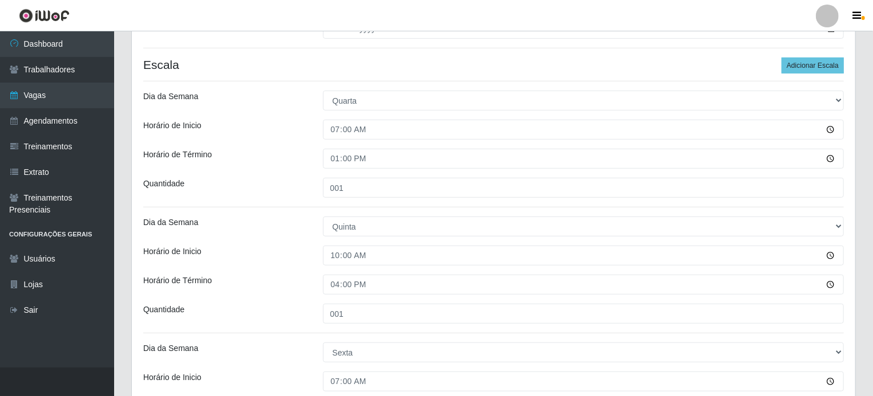
type input "003"
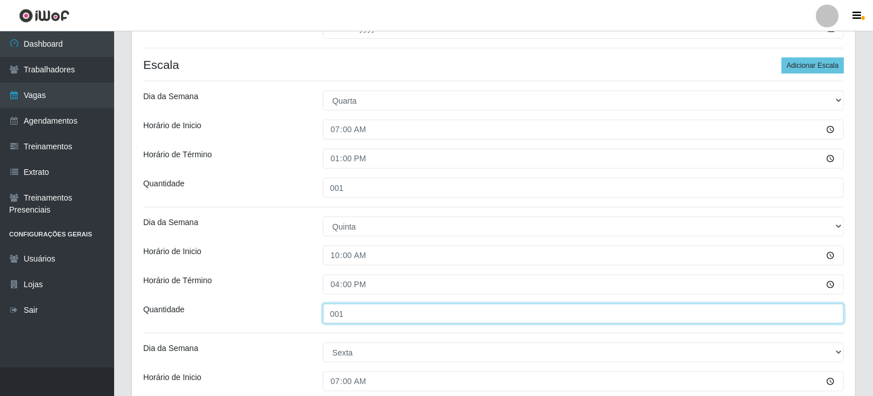
click at [341, 310] on input "001" at bounding box center [583, 314] width 521 height 20
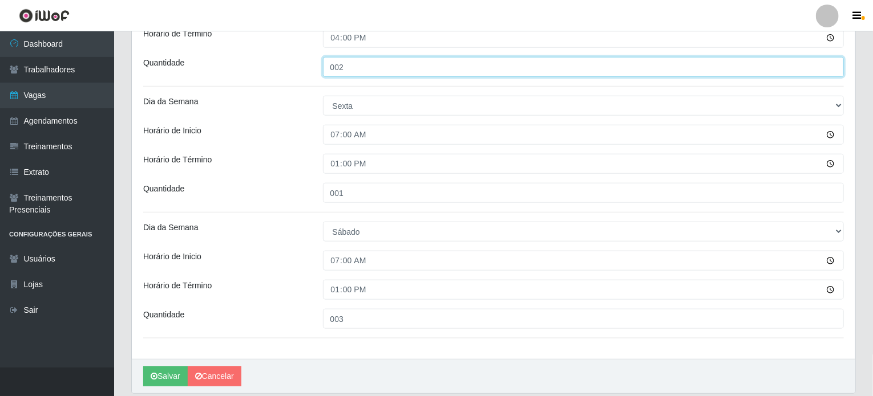
scroll to position [553, 0]
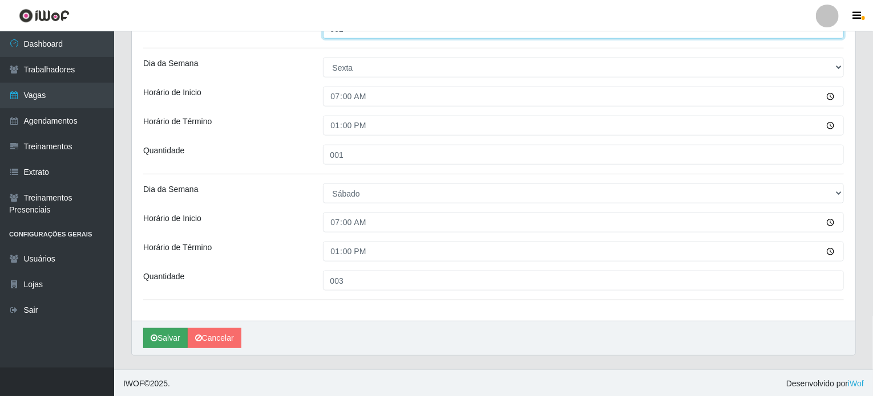
type input "002"
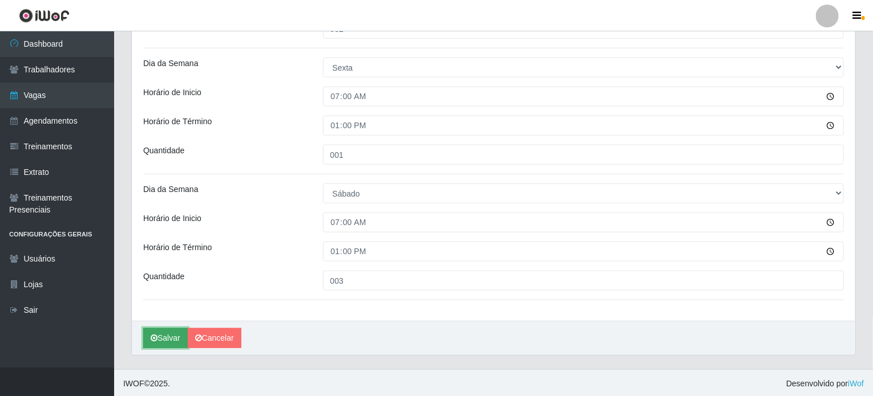
click at [169, 337] on button "Salvar" at bounding box center [165, 339] width 44 height 20
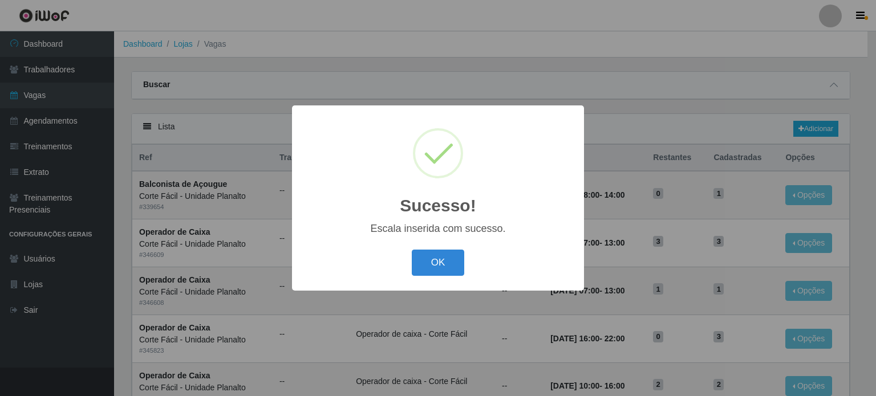
click at [447, 266] on button "OK" at bounding box center [438, 263] width 53 height 27
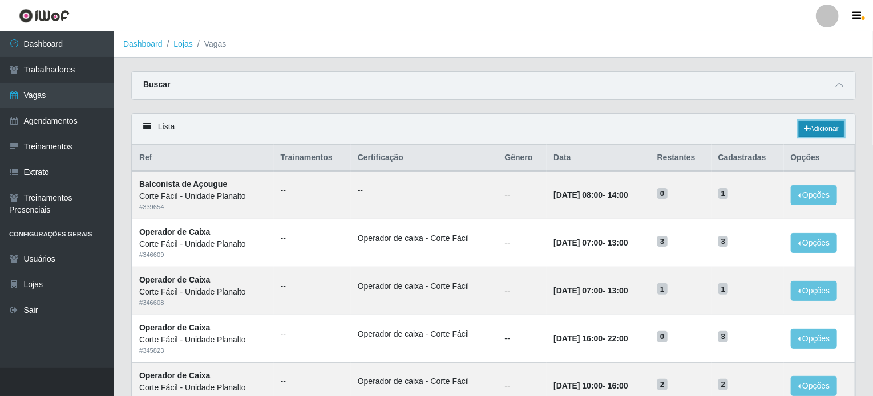
click at [828, 128] on link "Adicionar" at bounding box center [821, 129] width 45 height 16
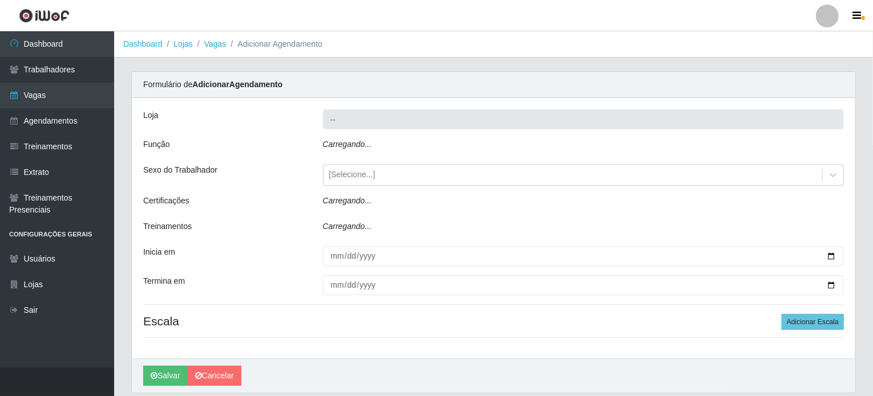
type input "Corte Fácil - Unidade Planalto"
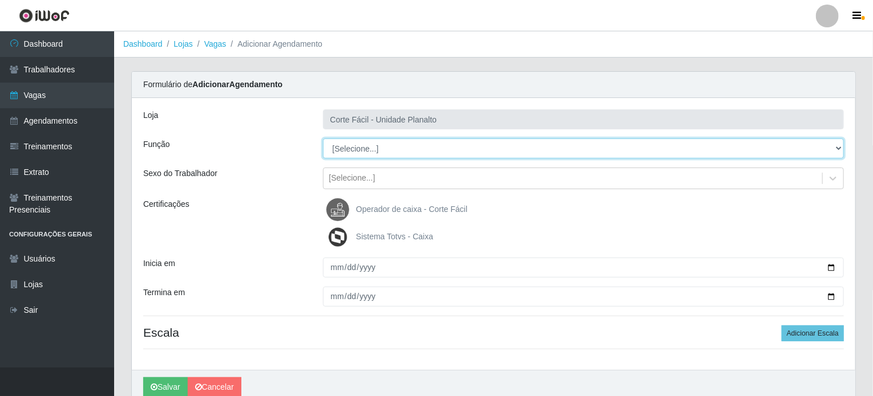
click at [420, 149] on select "[Selecione...] ASG ASG + ASG ++ Auxiliar de Estacionamento Auxiliar de Estacion…" at bounding box center [583, 149] width 521 height 20
select select "72"
click at [323, 139] on select "[Selecione...] ASG ASG + ASG ++ Auxiliar de Estacionamento Auxiliar de Estacion…" at bounding box center [583, 149] width 521 height 20
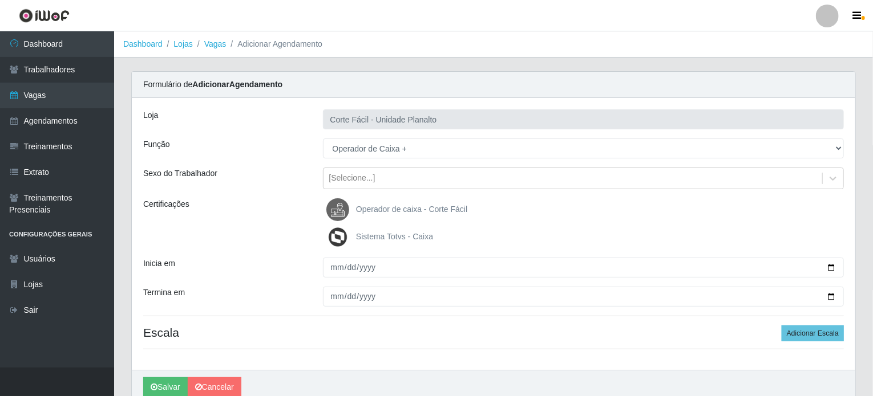
click at [382, 205] on span "Operador de caixa - Corte Fácil" at bounding box center [411, 209] width 111 height 9
click at [0, 0] on input "Operador de caixa - Corte Fácil" at bounding box center [0, 0] width 0 height 0
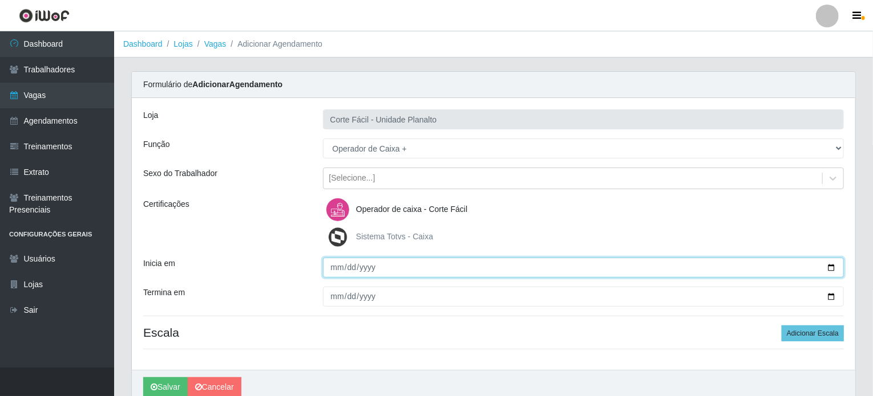
click at [833, 266] on input "Inicia em" at bounding box center [583, 268] width 521 height 20
type input "[DATE]"
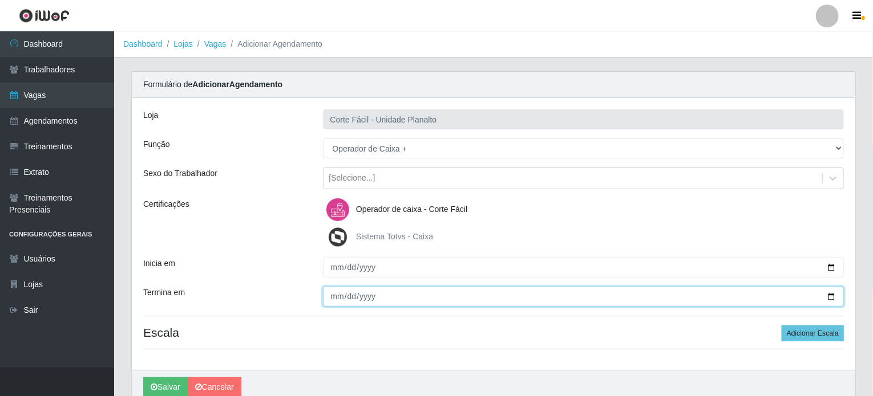
click at [834, 295] on input "Termina em" at bounding box center [583, 297] width 521 height 20
type input "[DATE]"
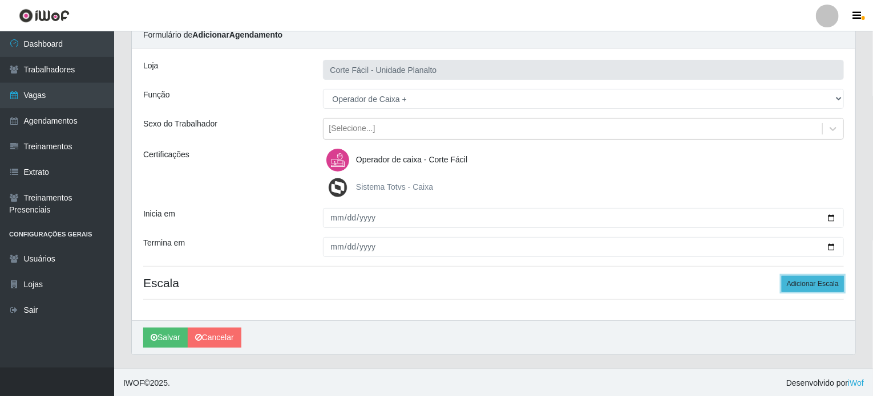
click at [817, 288] on button "Adicionar Escala" at bounding box center [813, 284] width 62 height 16
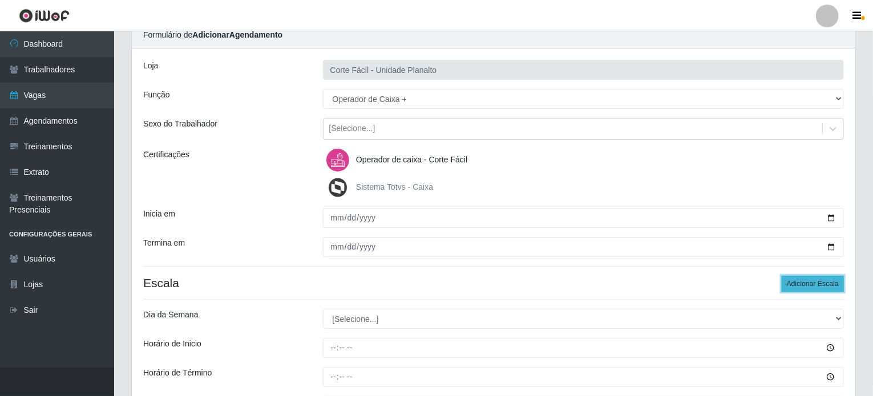
click at [817, 288] on button "Adicionar Escala" at bounding box center [813, 284] width 62 height 16
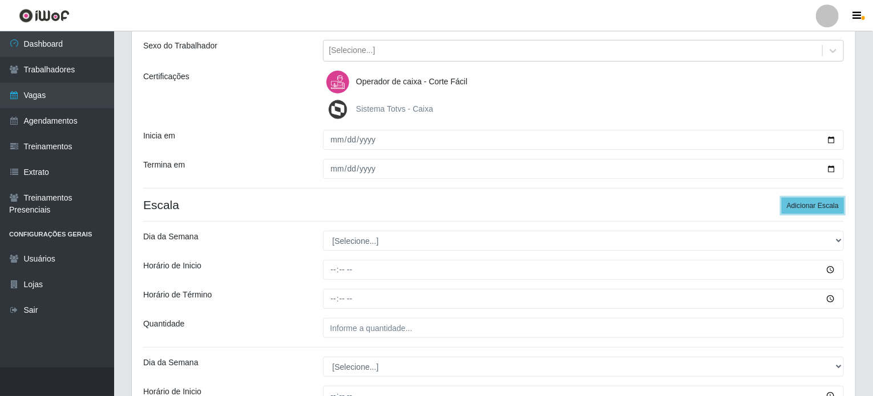
scroll to position [278, 0]
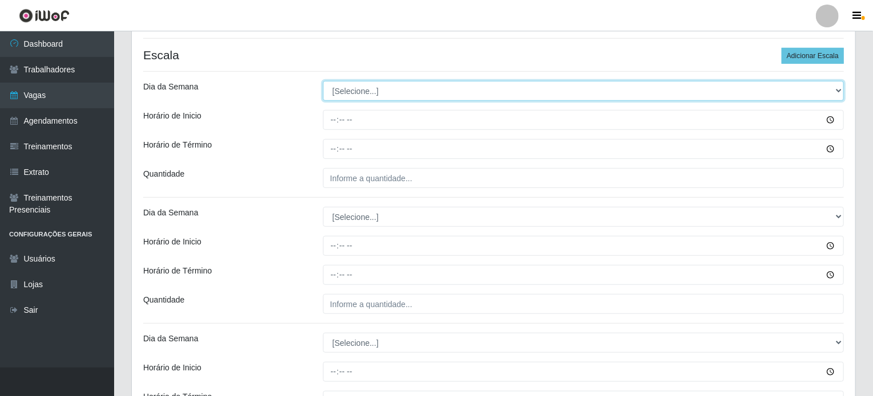
click at [840, 86] on select "[Selecione...] Segunda Terça Quarta Quinta Sexta Sábado Domingo" at bounding box center [583, 91] width 521 height 20
select select "0"
click at [323, 81] on select "[Selecione...] Segunda Terça Quarta Quinta Sexta Sábado Domingo" at bounding box center [583, 91] width 521 height 20
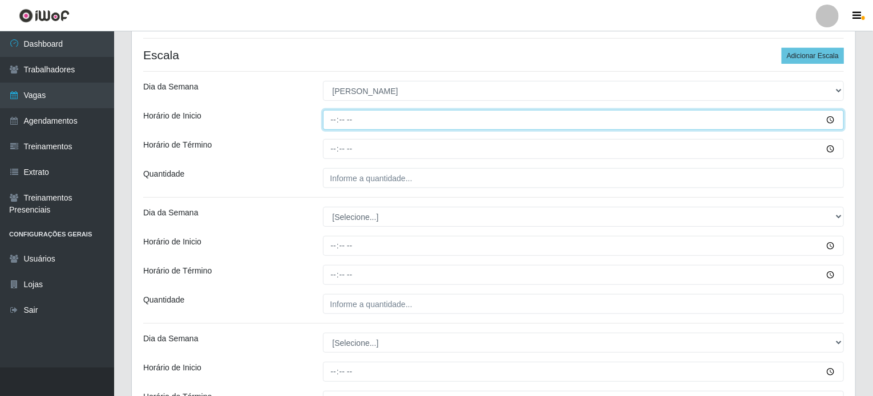
click at [335, 119] on input "Horário de Inicio" at bounding box center [583, 120] width 521 height 20
type input "07:00"
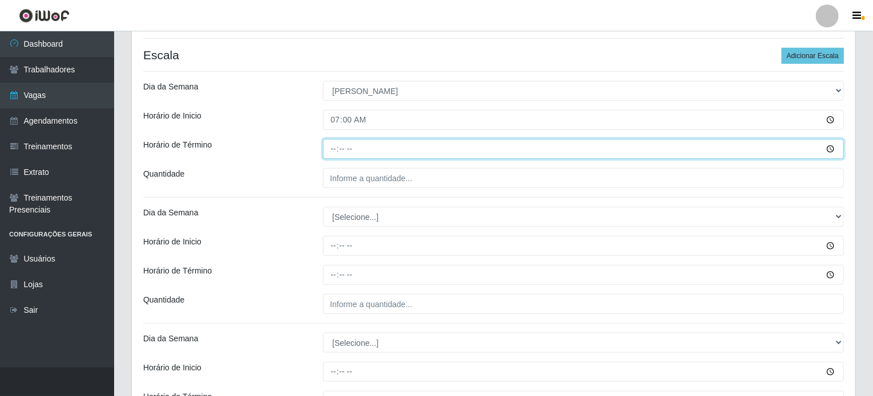
click at [329, 144] on input "Horário de Término" at bounding box center [583, 149] width 521 height 20
type input "13:00"
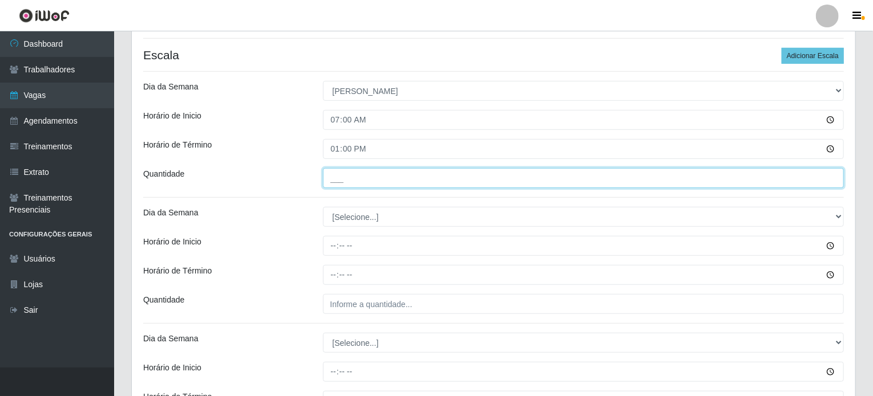
click at [339, 181] on input "___" at bounding box center [583, 178] width 521 height 20
type input "003"
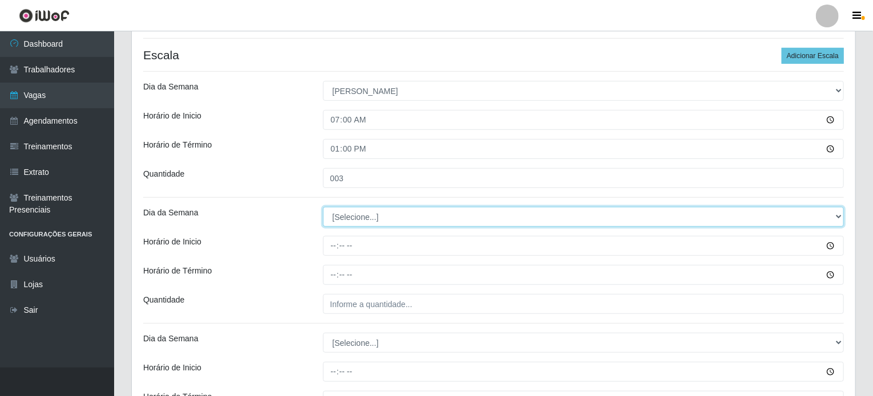
click at [358, 216] on select "[Selecione...] Segunda Terça Quarta Quinta Sexta Sábado Domingo" at bounding box center [583, 217] width 521 height 20
select select "0"
click at [323, 207] on select "[Selecione...] Segunda Terça Quarta Quinta Sexta Sábado Domingo" at bounding box center [583, 217] width 521 height 20
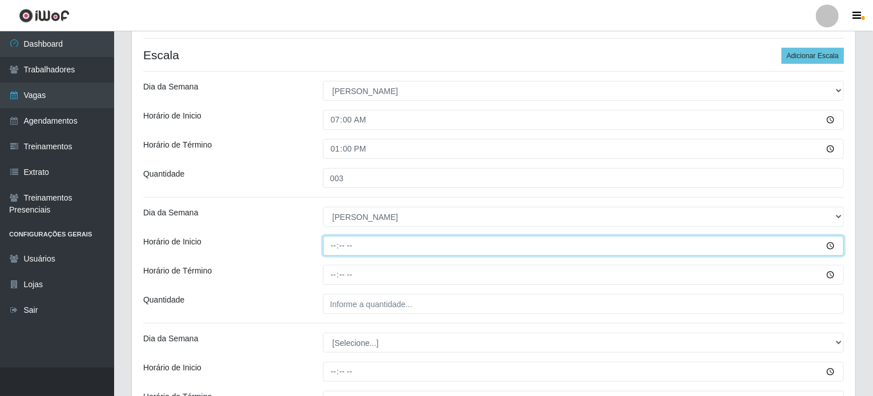
click at [331, 244] on input "Horário de Inicio" at bounding box center [583, 246] width 521 height 20
type input "08:00"
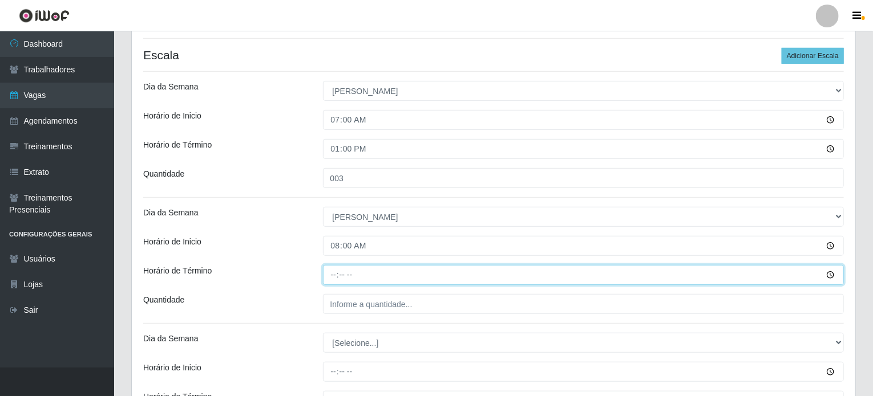
click at [332, 271] on input "Horário de Término" at bounding box center [583, 275] width 521 height 20
type input "14:00"
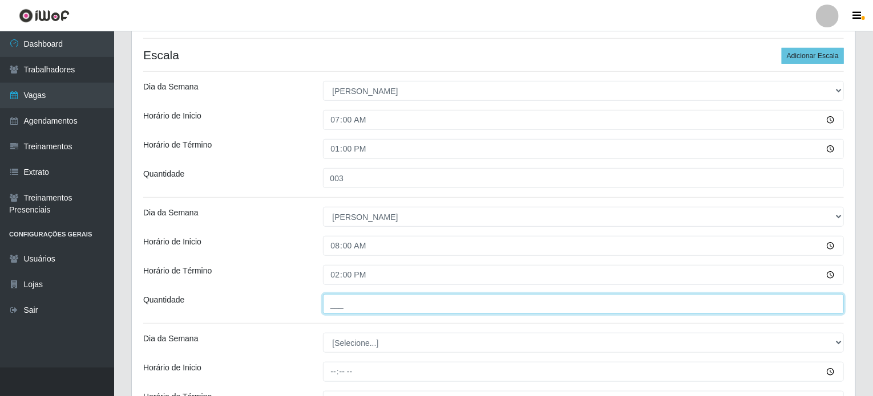
click at [345, 305] on input "___" at bounding box center [583, 304] width 521 height 20
type input "002"
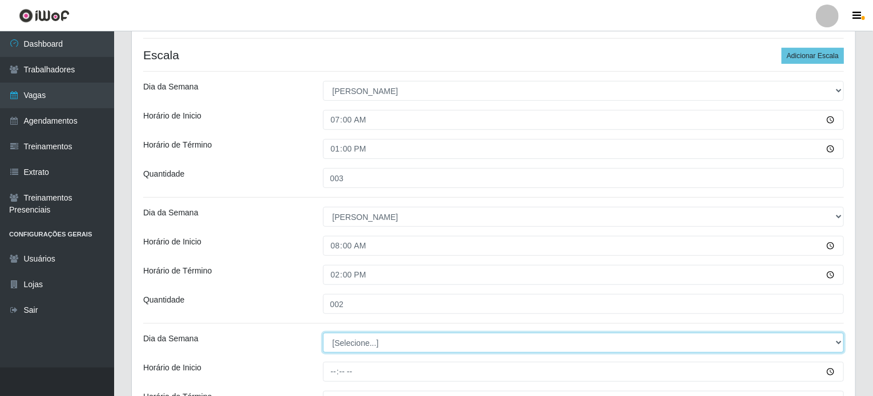
click at [357, 339] on select "[Selecione...] Segunda Terça Quarta Quinta Sexta Sábado Domingo" at bounding box center [583, 343] width 521 height 20
select select "0"
click at [323, 333] on select "[Selecione...] Segunda Terça Quarta Quinta Sexta Sábado Domingo" at bounding box center [583, 343] width 521 height 20
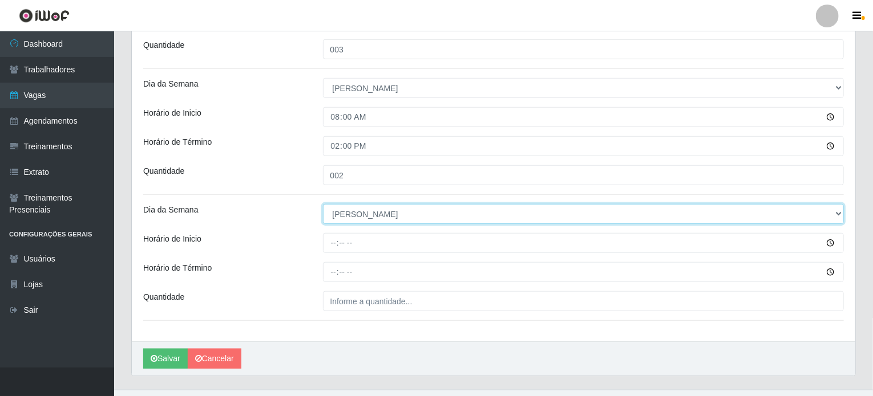
scroll to position [427, 0]
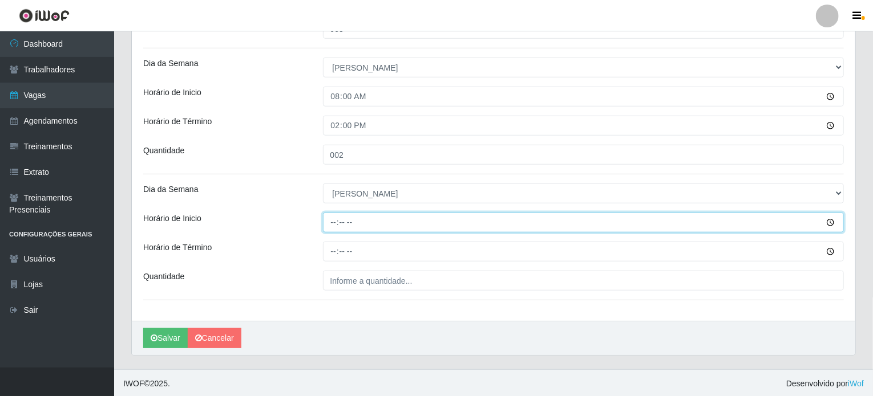
click at [334, 221] on input "Horário de Inicio" at bounding box center [583, 223] width 521 height 20
type input "14:00"
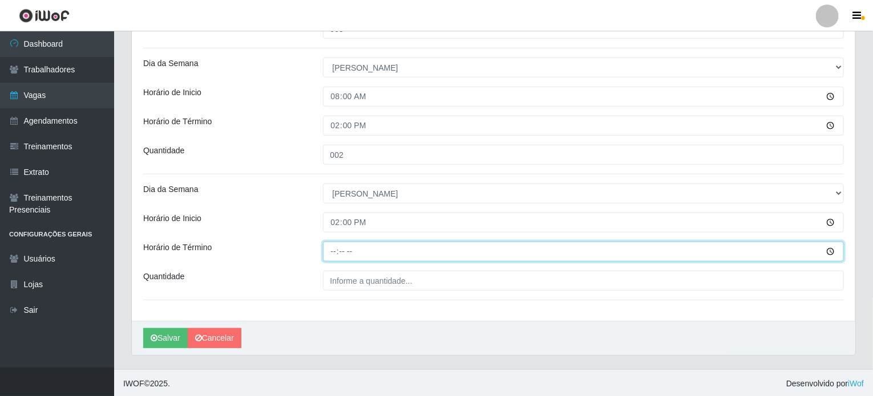
click at [331, 250] on input "Horário de Término" at bounding box center [583, 252] width 521 height 20
type input "18:00"
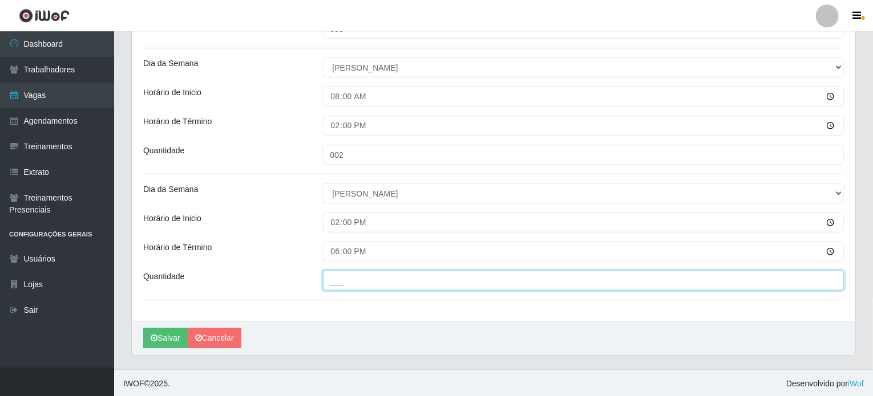
click at [346, 280] on input "___" at bounding box center [583, 281] width 521 height 20
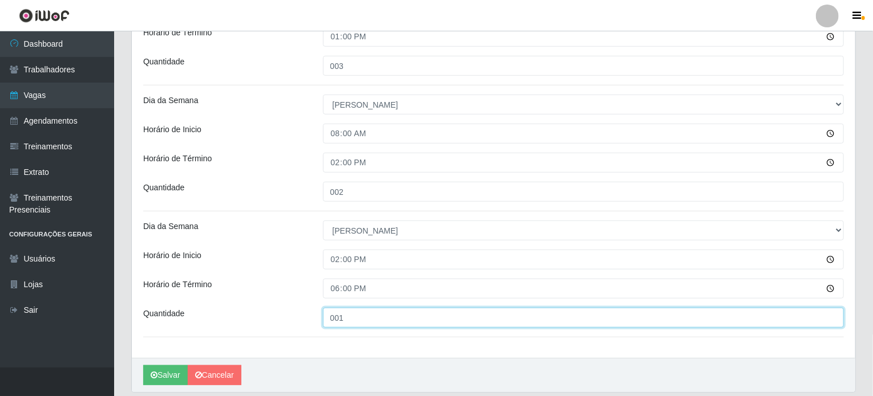
scroll to position [370, 0]
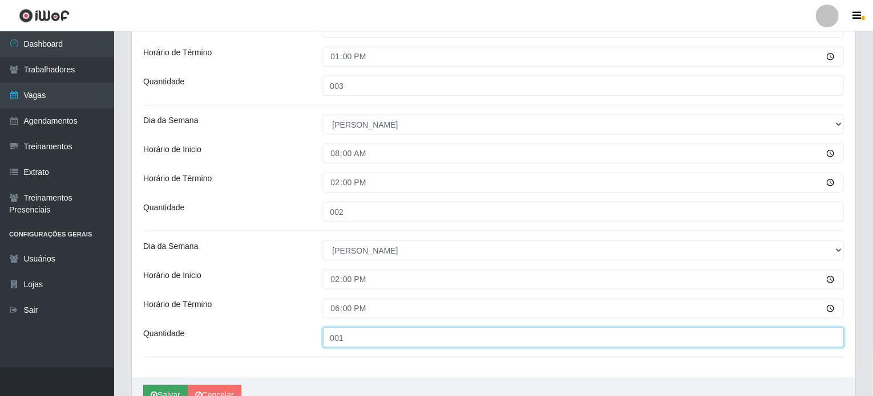
type input "001"
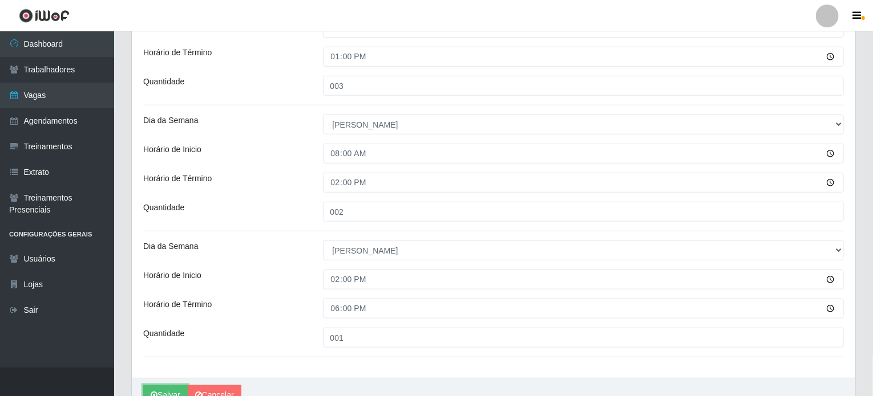
drag, startPoint x: 157, startPoint y: 392, endPoint x: 220, endPoint y: 326, distance: 90.8
click at [158, 392] on button "Salvar" at bounding box center [165, 396] width 44 height 20
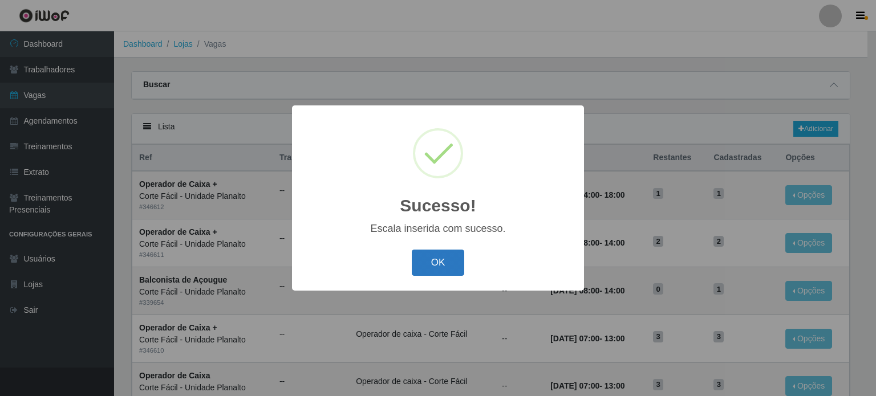
click at [434, 268] on button "OK" at bounding box center [438, 263] width 53 height 27
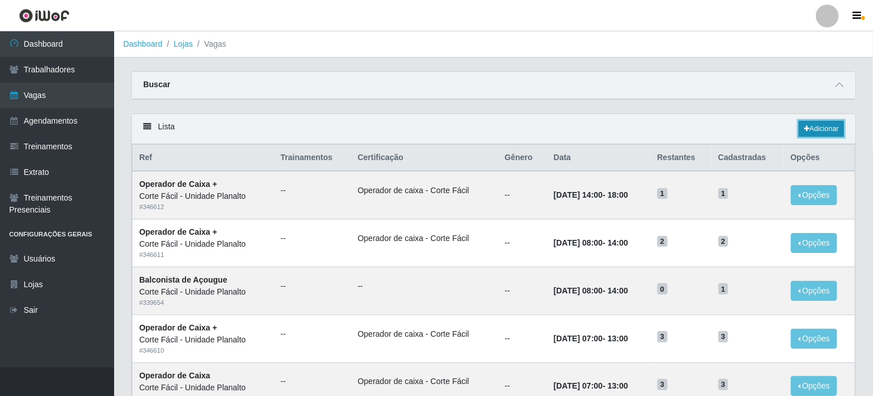
click at [837, 131] on link "Adicionar" at bounding box center [821, 129] width 45 height 16
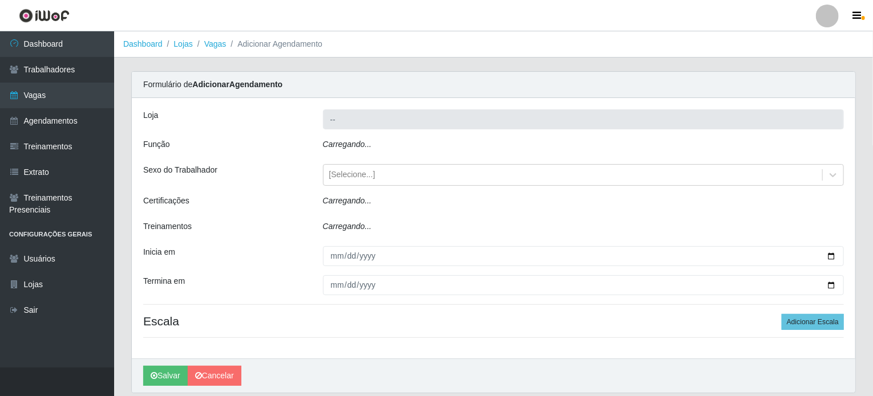
type input "Corte Fácil - Unidade Planalto"
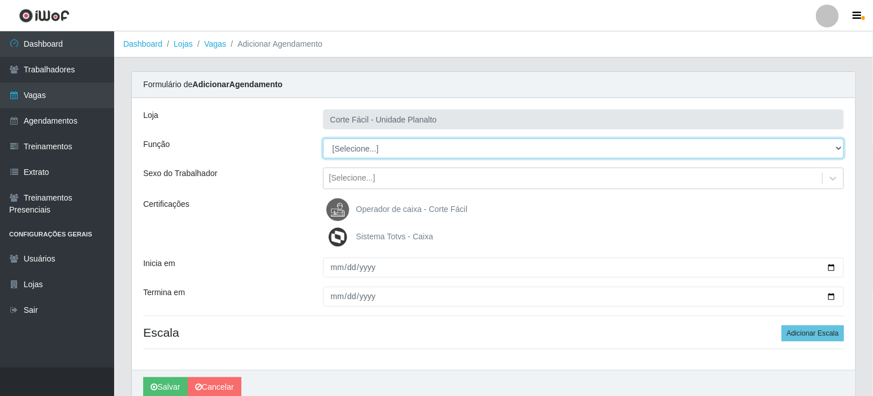
click at [835, 147] on select "[Selecione...] ASG ASG + ASG ++ Auxiliar de Estacionamento Auxiliar de Estacion…" at bounding box center [583, 149] width 521 height 20
select select "115"
click at [323, 139] on select "[Selecione...] ASG ASG + ASG ++ Auxiliar de Estacionamento Auxiliar de Estacion…" at bounding box center [583, 149] width 521 height 20
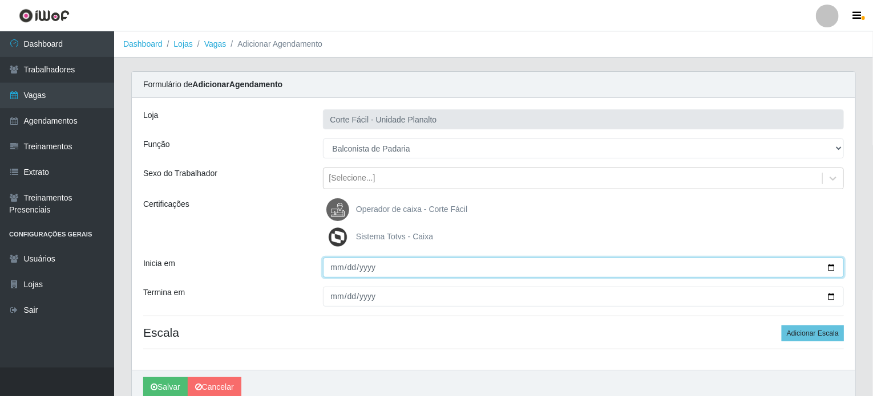
click at [833, 270] on input "Inicia em" at bounding box center [583, 268] width 521 height 20
type input "[DATE]"
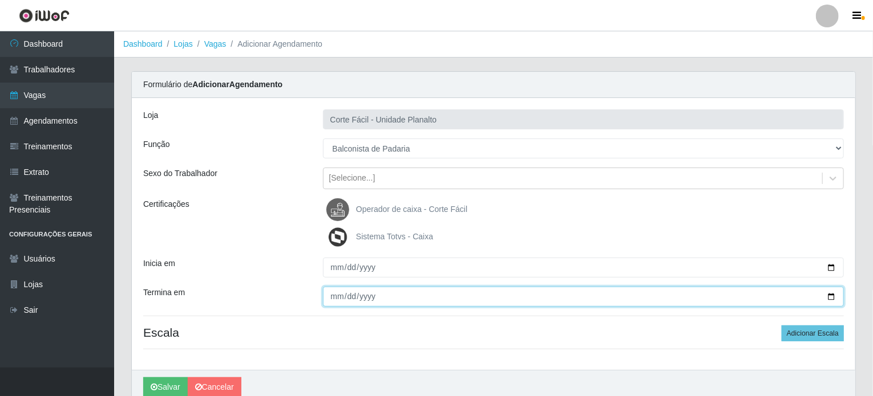
click at [827, 296] on input "Termina em" at bounding box center [583, 297] width 521 height 20
type input "[DATE]"
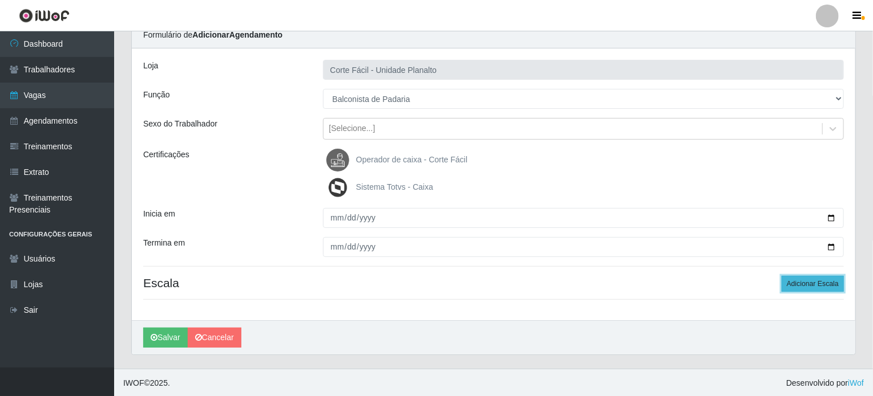
click at [803, 283] on button "Adicionar Escala" at bounding box center [813, 284] width 62 height 16
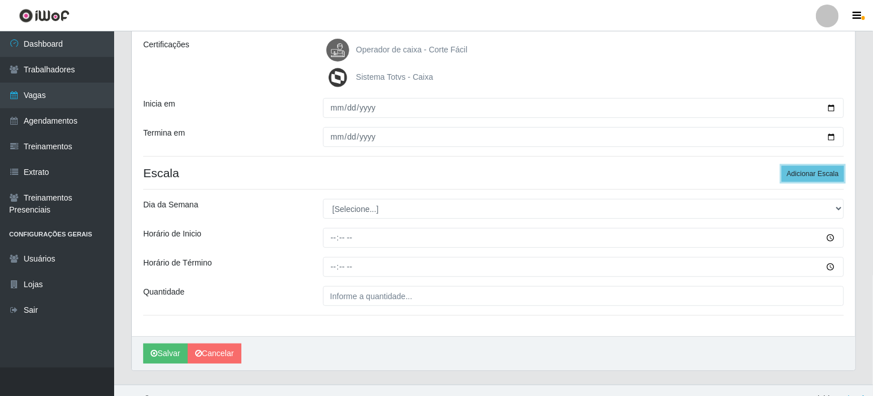
scroll to position [164, 0]
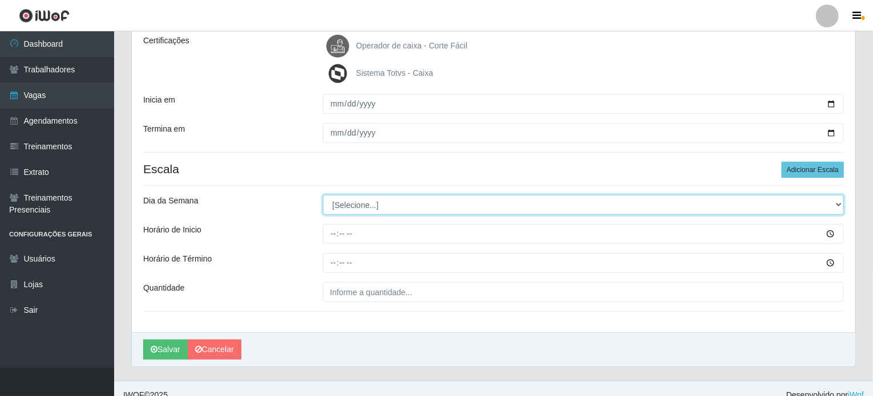
click at [455, 205] on select "[Selecione...] Segunda Terça Quarta Quinta Sexta Sábado Domingo" at bounding box center [583, 205] width 521 height 20
select select "0"
click at [323, 195] on select "[Selecione...] Segunda Terça Quarta Quinta Sexta Sábado Domingo" at bounding box center [583, 205] width 521 height 20
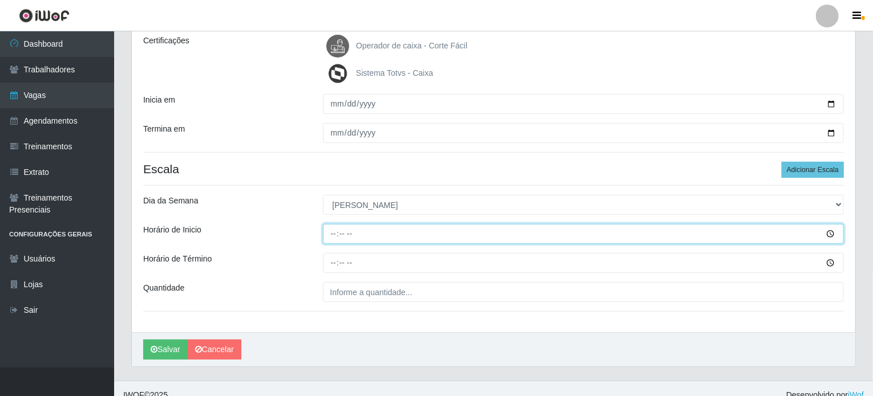
click at [332, 232] on input "Horário de Inicio" at bounding box center [583, 234] width 521 height 20
type input "08:00"
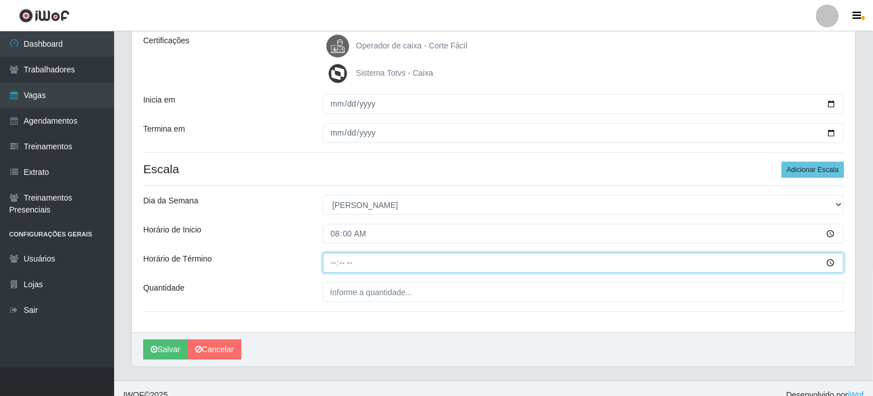
click at [335, 260] on input "Horário de Término" at bounding box center [583, 263] width 521 height 20
type input "14:00"
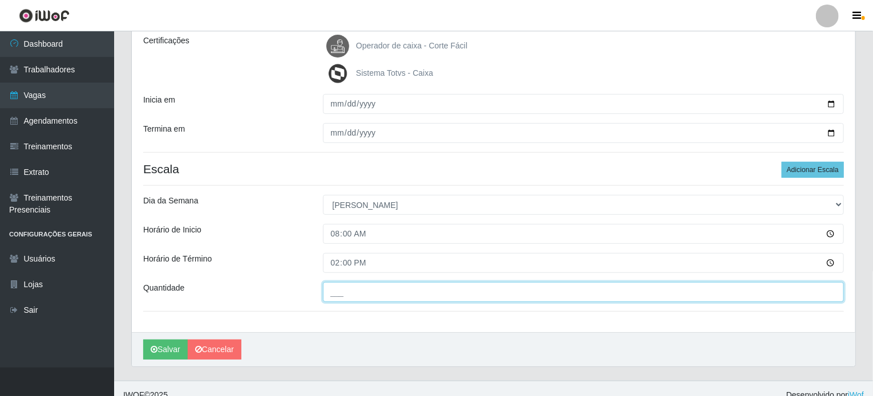
click at [350, 294] on input "___" at bounding box center [583, 292] width 521 height 20
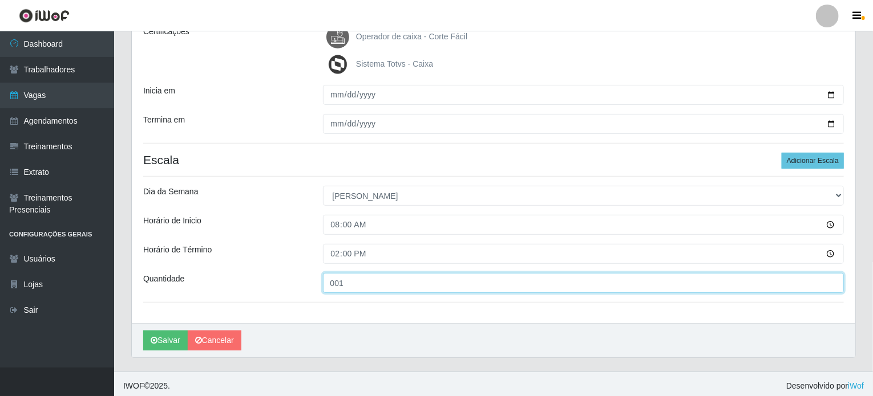
scroll to position [176, 0]
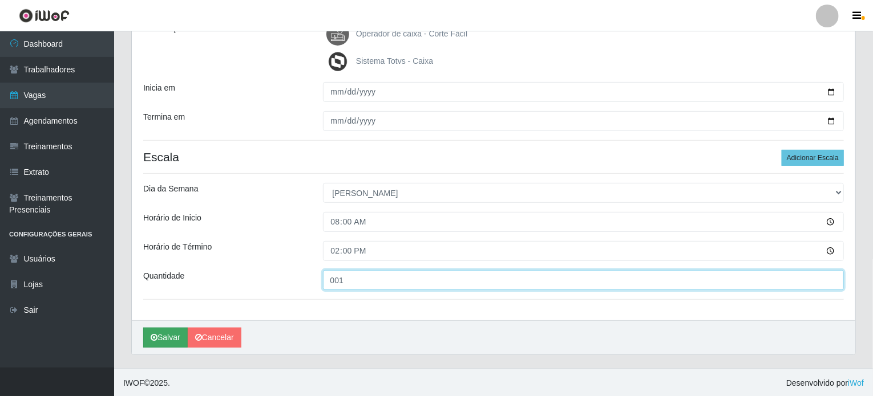
type input "001"
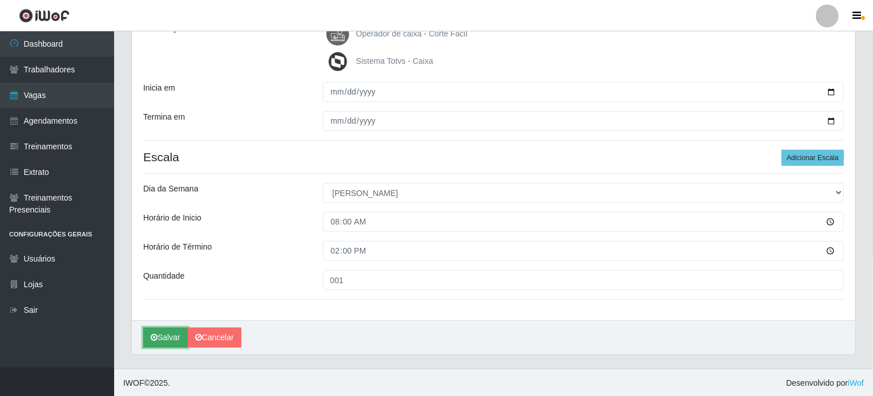
click at [159, 339] on button "Salvar" at bounding box center [165, 338] width 44 height 20
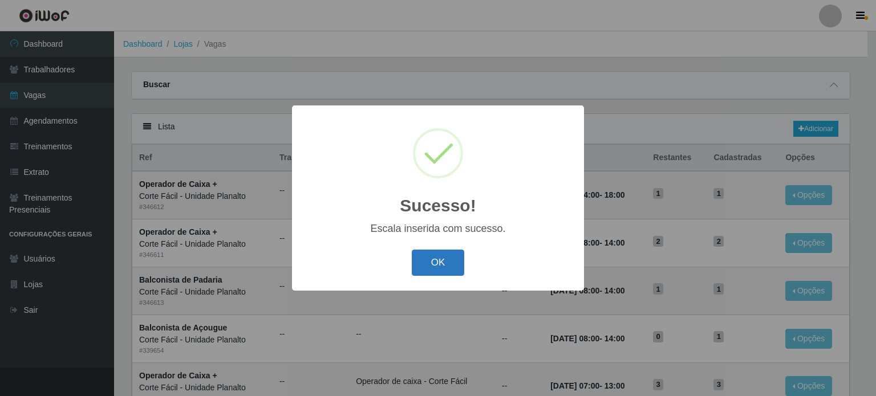
click at [438, 266] on button "OK" at bounding box center [438, 263] width 53 height 27
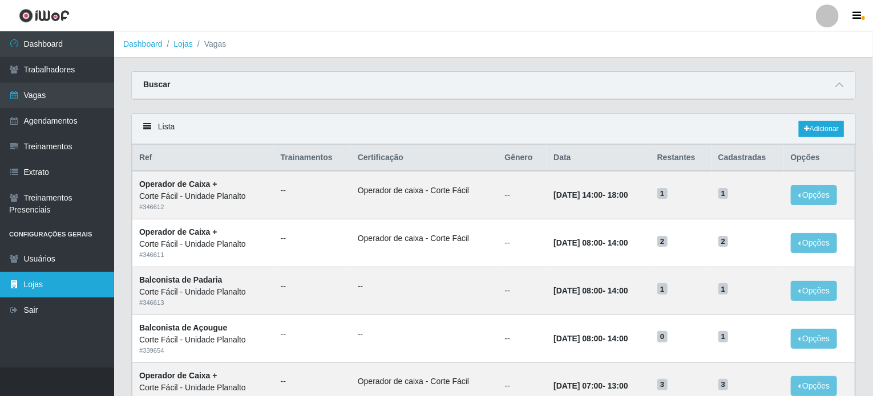
scroll to position [114, 0]
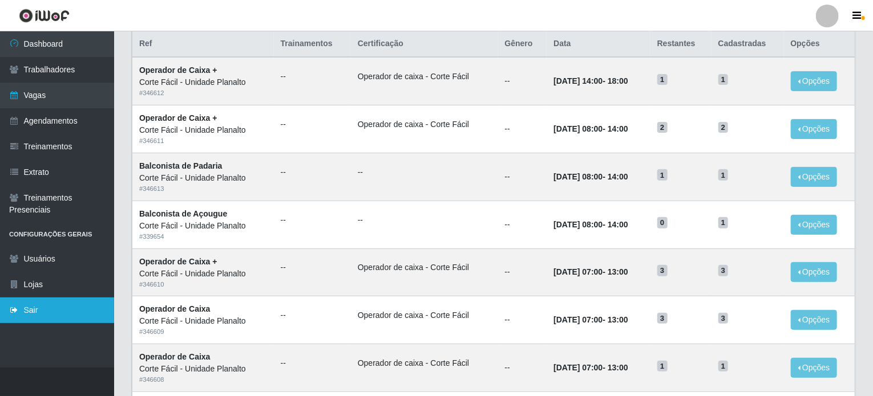
click at [51, 305] on link "Sair" at bounding box center [57, 311] width 114 height 26
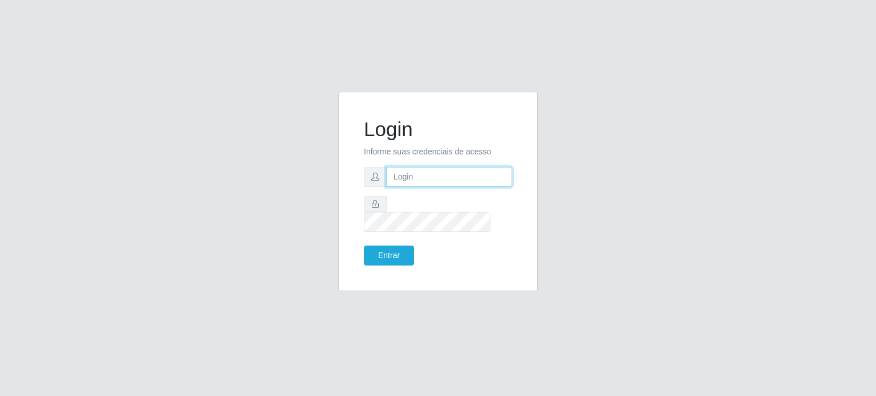
type input "[EMAIL_ADDRESS][DOMAIN_NAME]"
